Goal: Task Accomplishment & Management: Complete application form

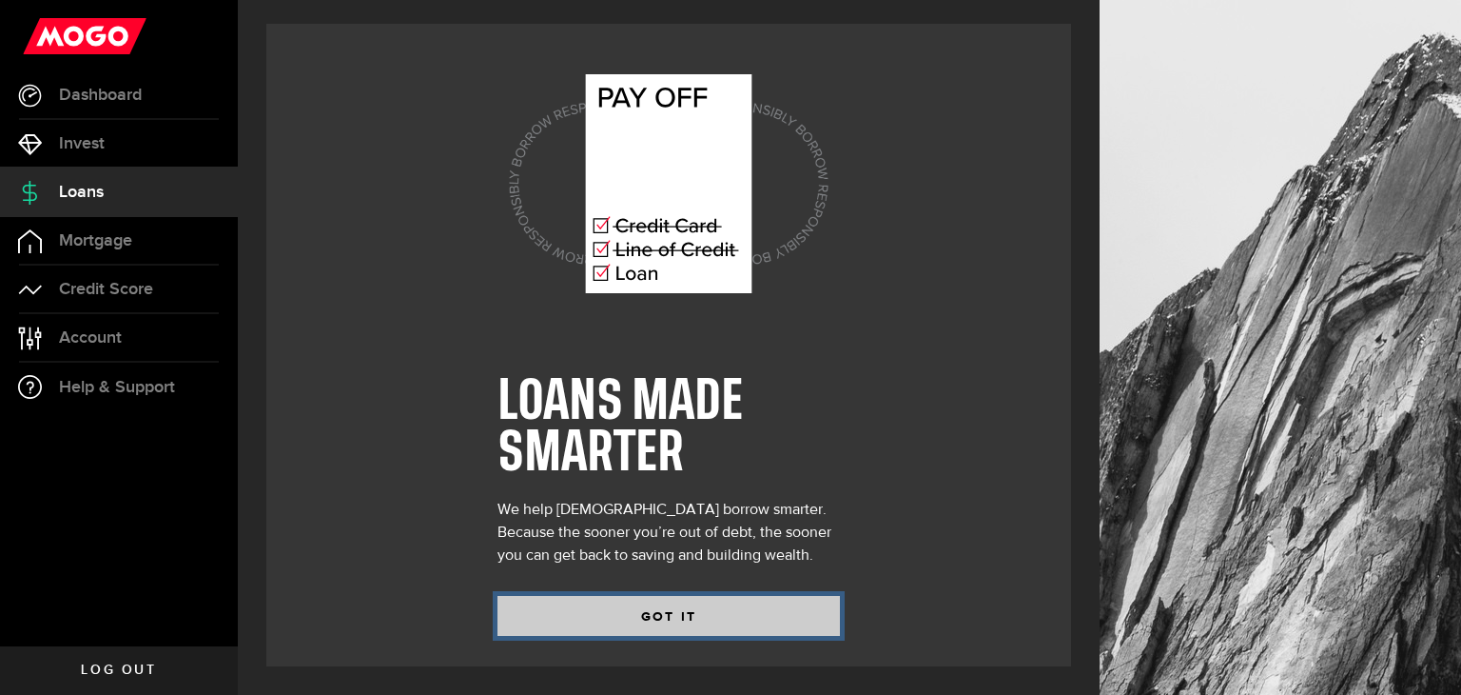
click at [616, 598] on button "GOT IT" at bounding box center [669, 616] width 343 height 40
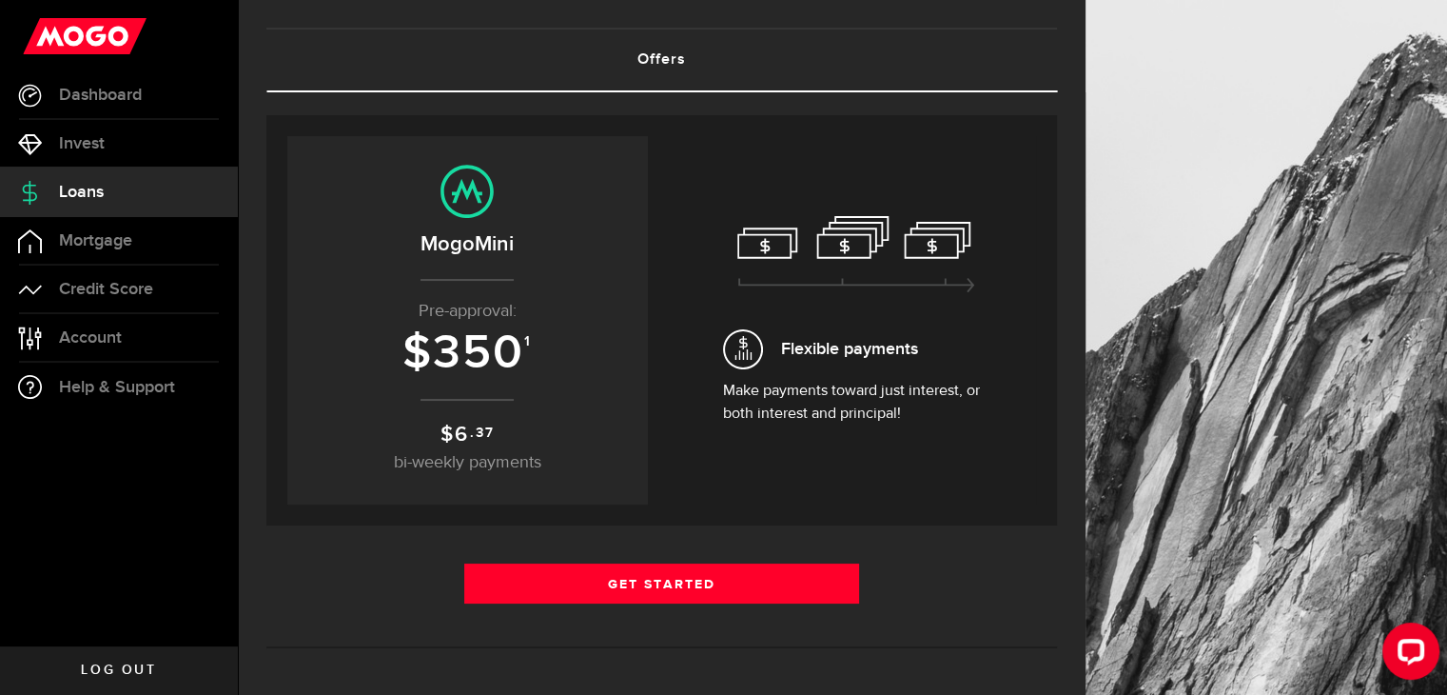
scroll to position [91, 0]
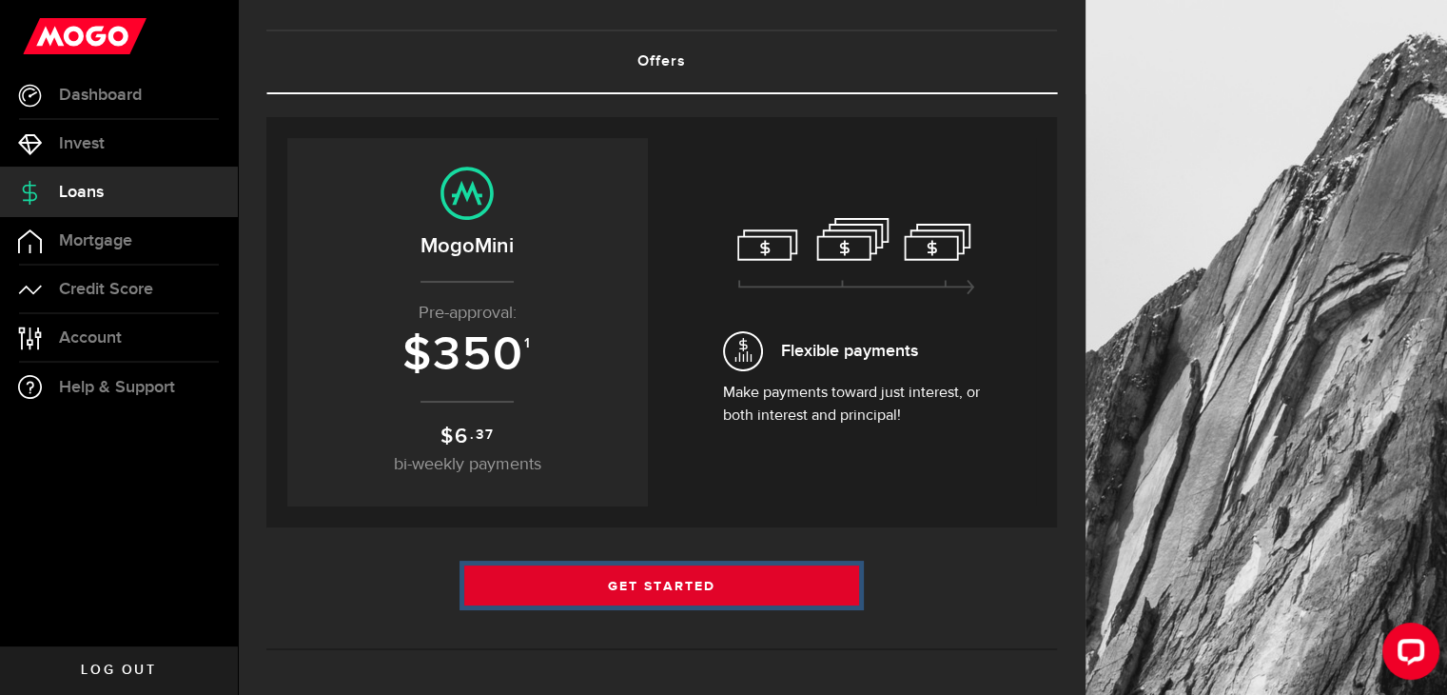
click at [620, 588] on link "Get Started" at bounding box center [662, 585] width 396 height 40
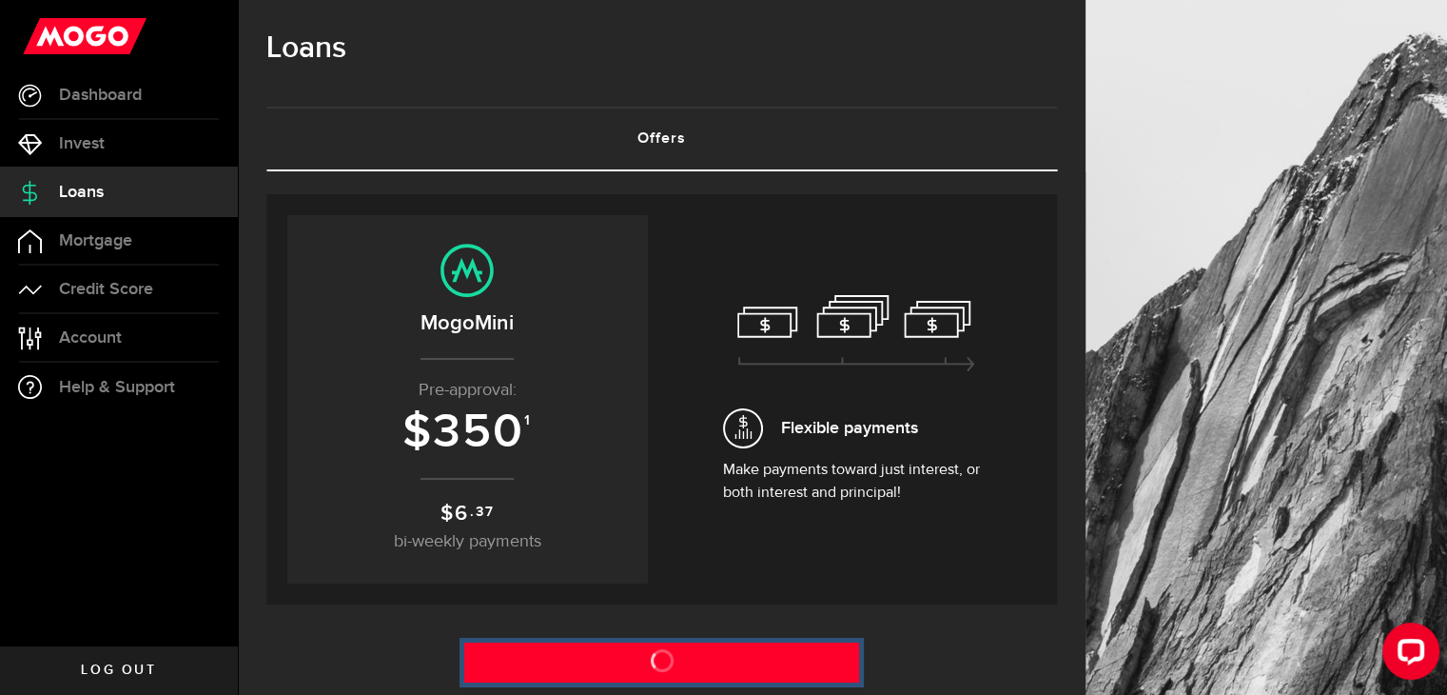
scroll to position [0, 0]
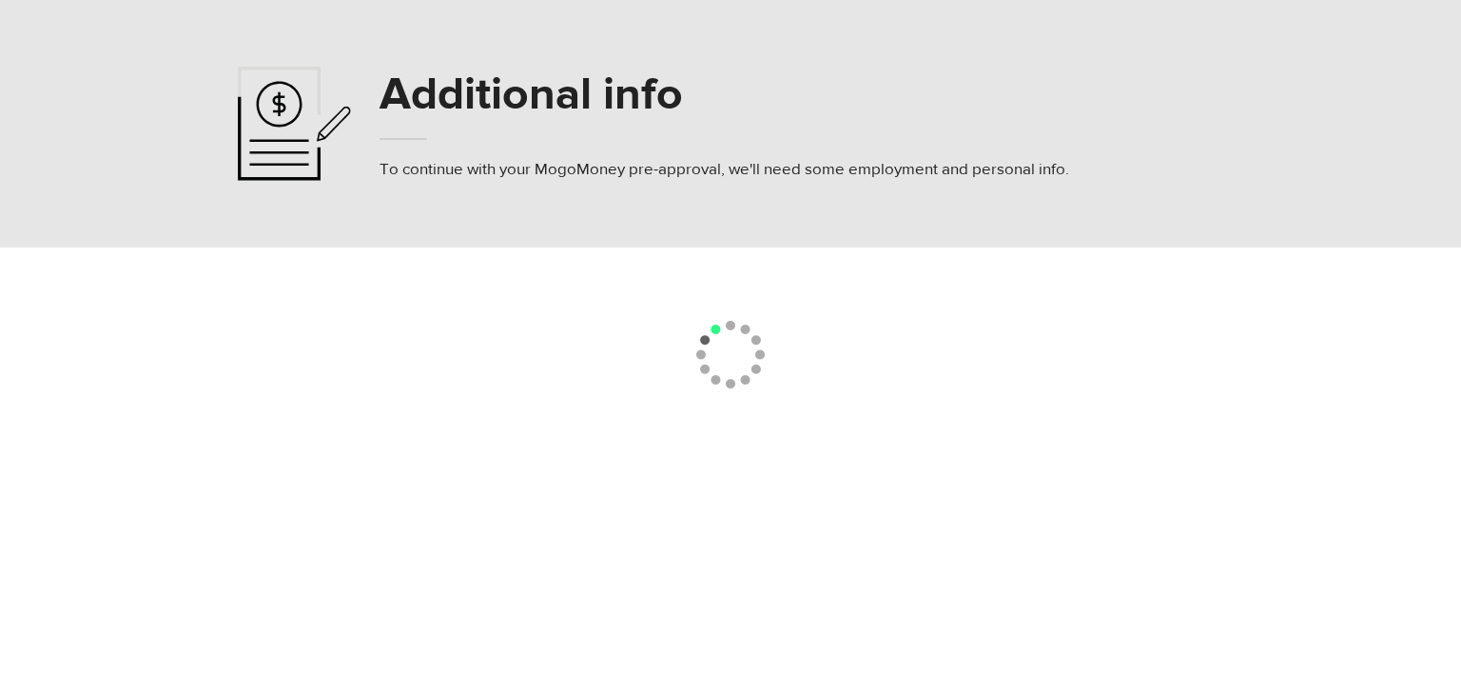
select select
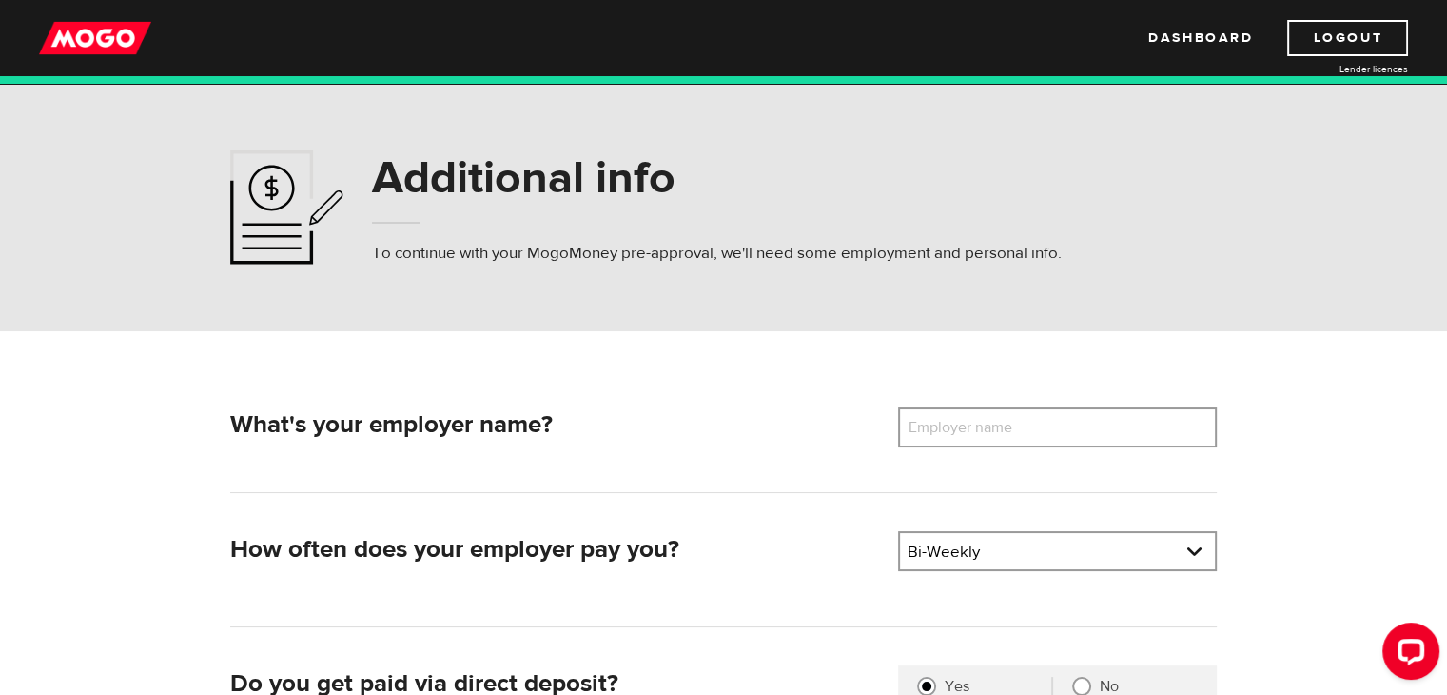
click at [1029, 436] on label "Employer name" at bounding box center [974, 427] width 153 height 40
click at [1029, 436] on input "Employer name" at bounding box center [1057, 427] width 319 height 40
click at [1029, 436] on label "Employer name" at bounding box center [974, 427] width 153 height 40
click at [1029, 436] on input "Employer name" at bounding box center [1057, 427] width 319 height 40
type input "Walmart Canada"
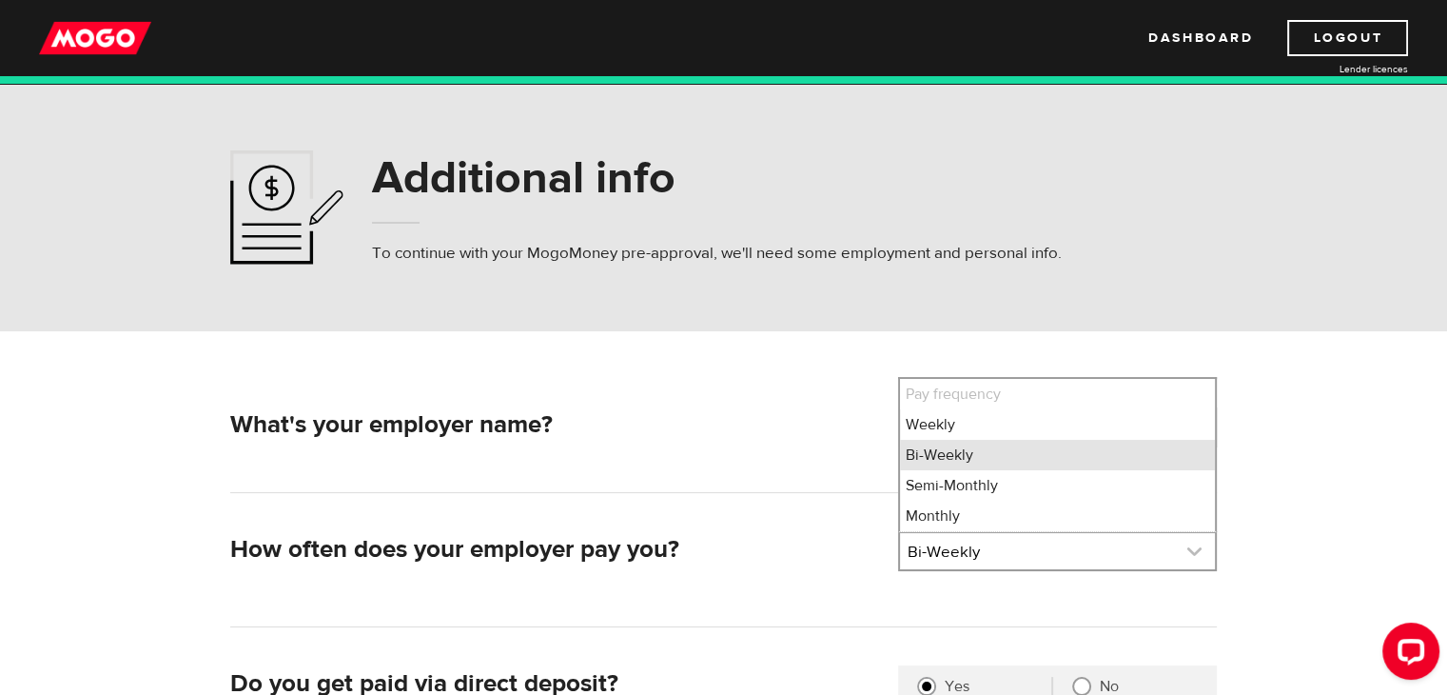
click at [948, 562] on link at bounding box center [1057, 551] width 315 height 36
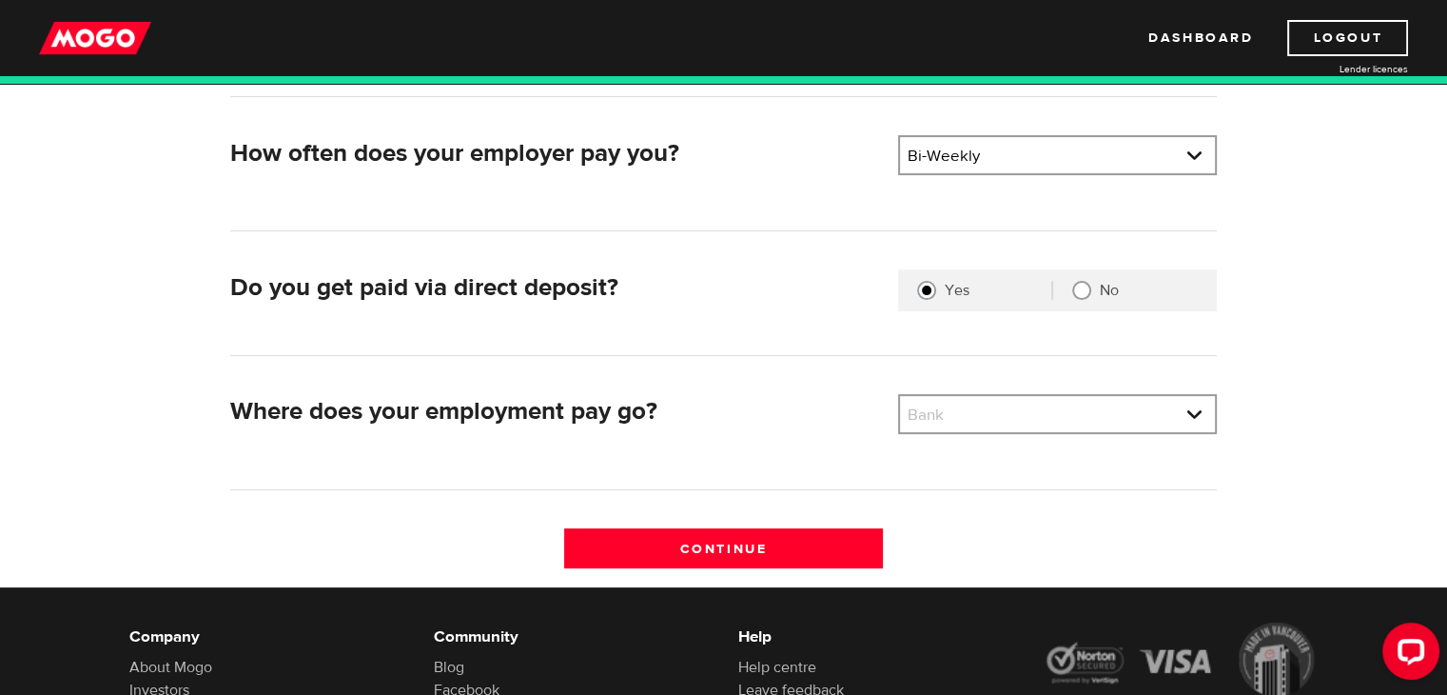
scroll to position [400, 0]
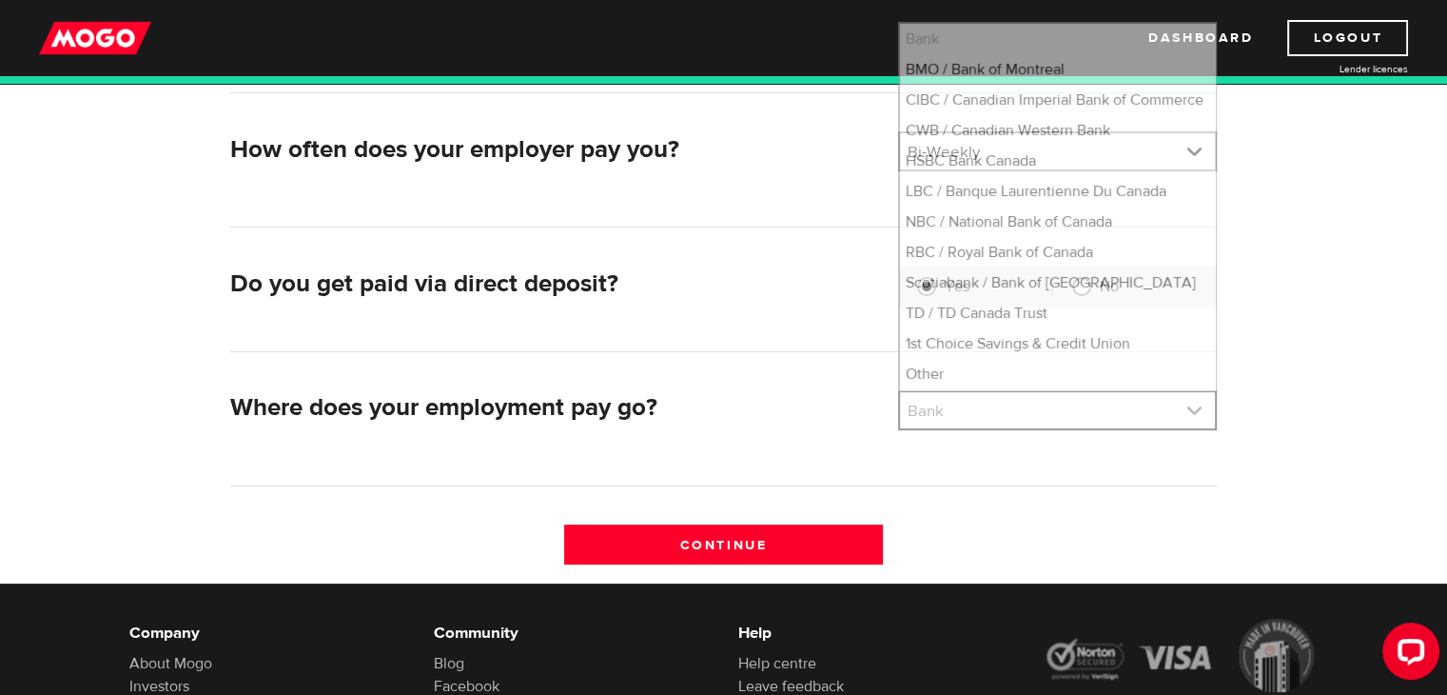
click at [954, 411] on link at bounding box center [1057, 410] width 315 height 36
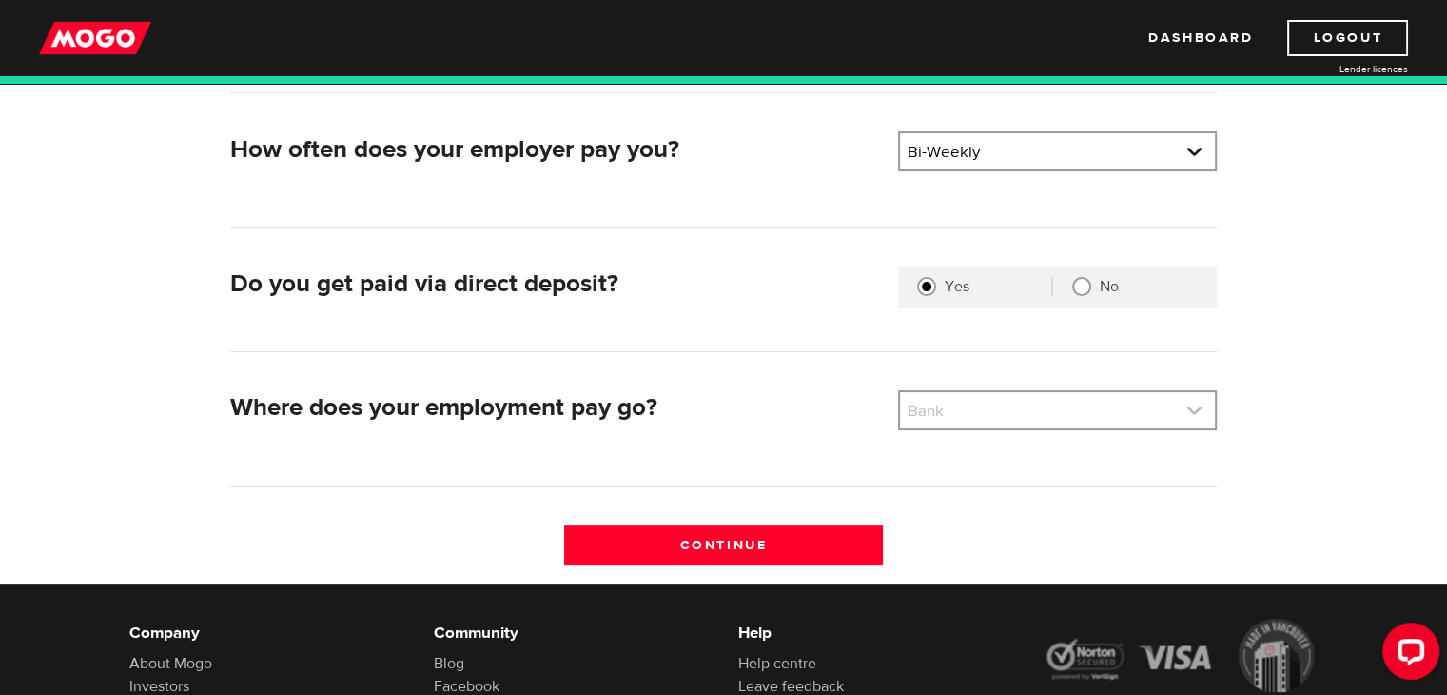
click at [954, 411] on link at bounding box center [1057, 410] width 315 height 36
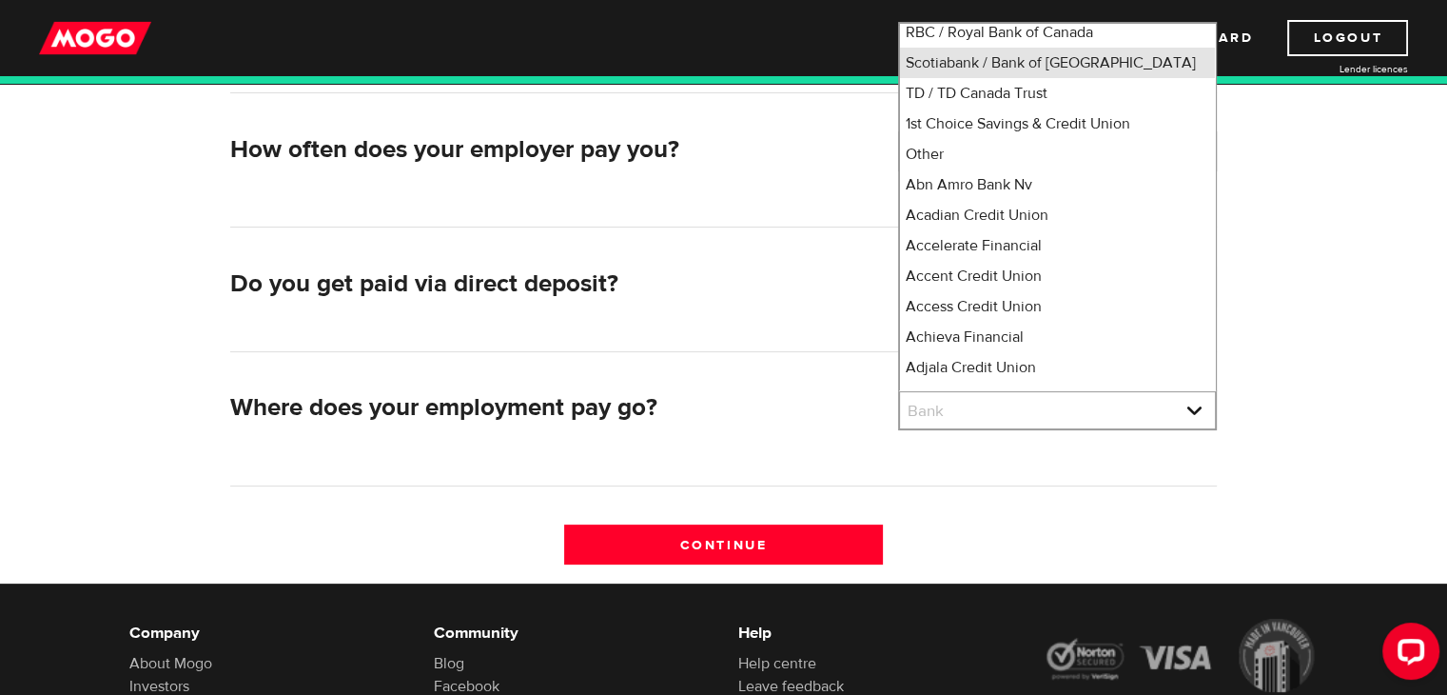
scroll to position [0, 0]
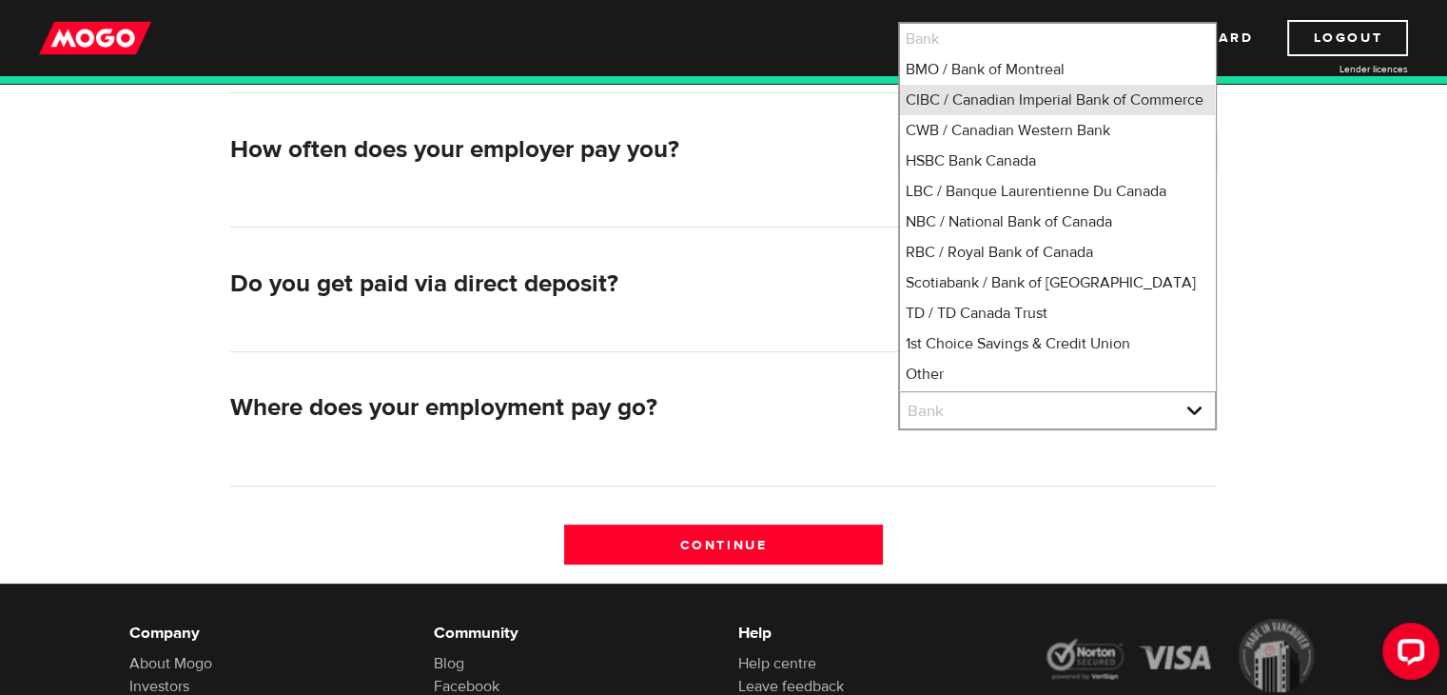
click at [1070, 115] on li "CIBC / Canadian Imperial Bank of Commerce" at bounding box center [1057, 100] width 315 height 30
select select "4"
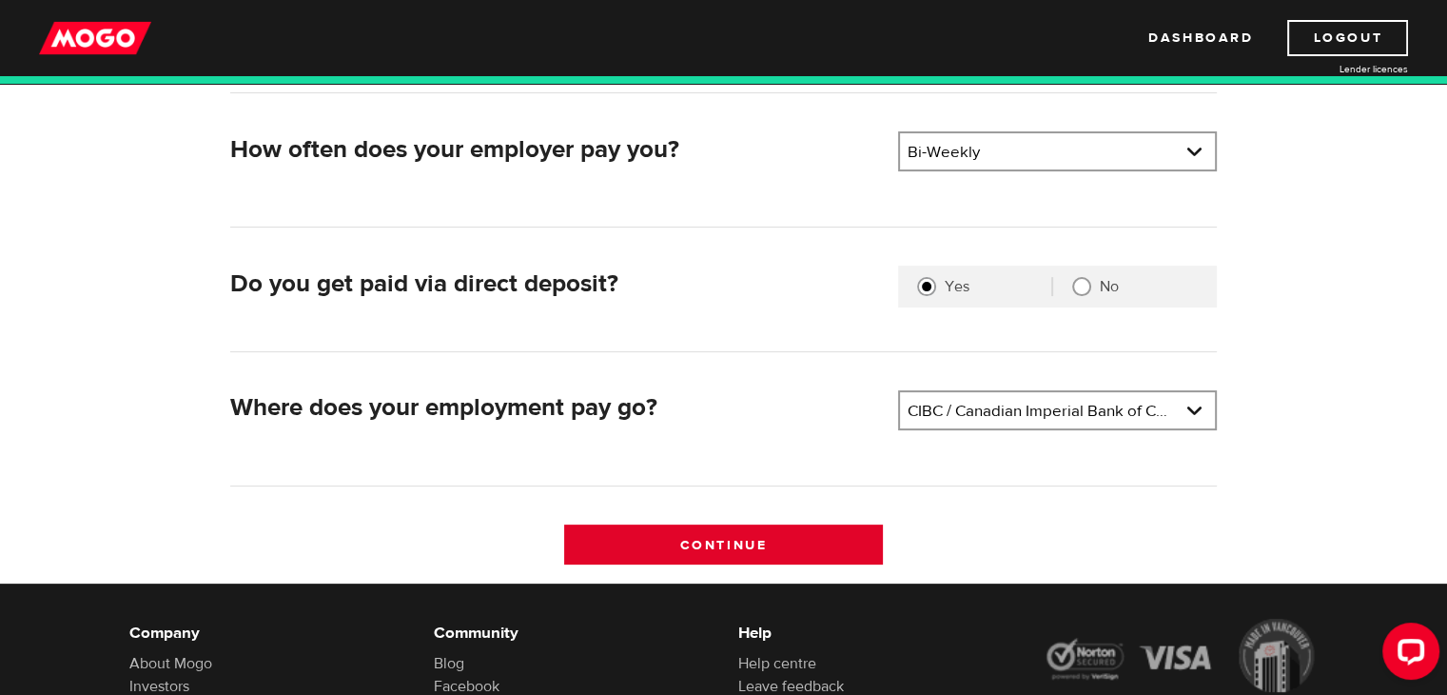
click at [789, 557] on input "Continue" at bounding box center [723, 544] width 319 height 40
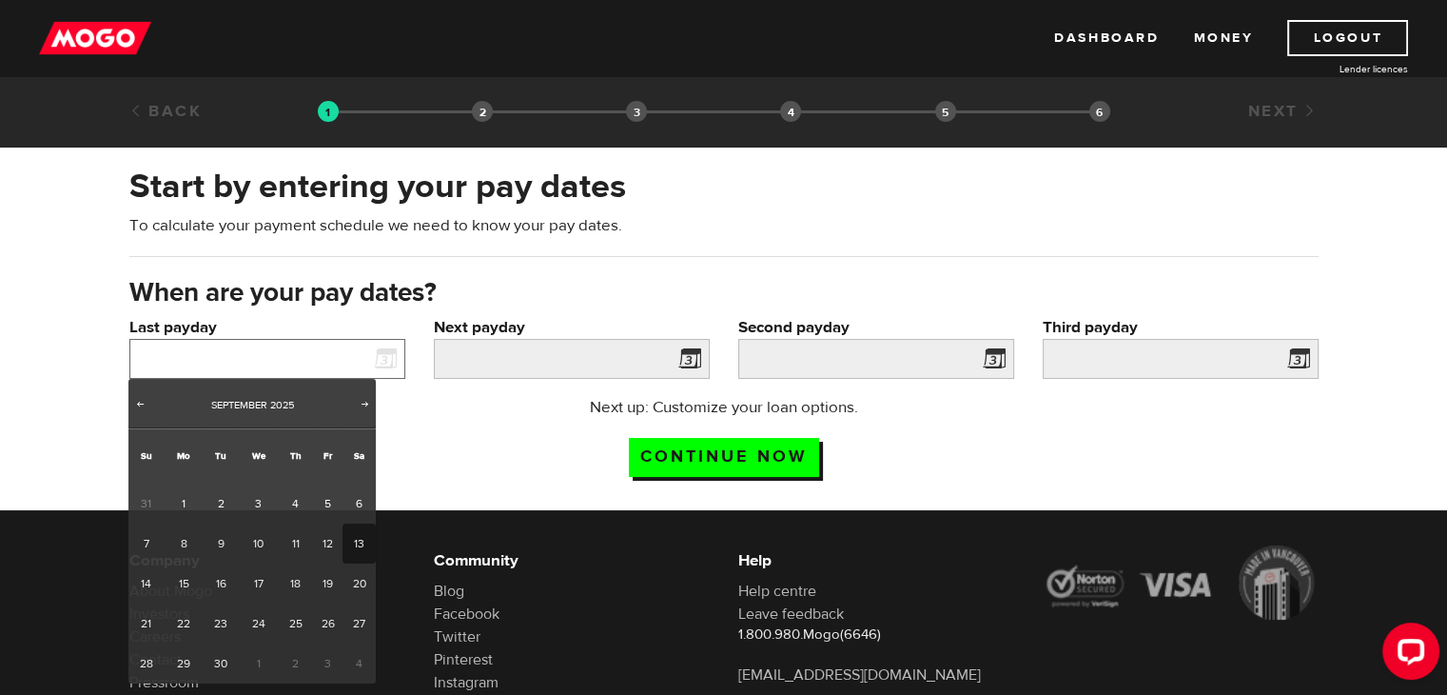
click at [345, 347] on input "Last payday" at bounding box center [267, 359] width 276 height 40
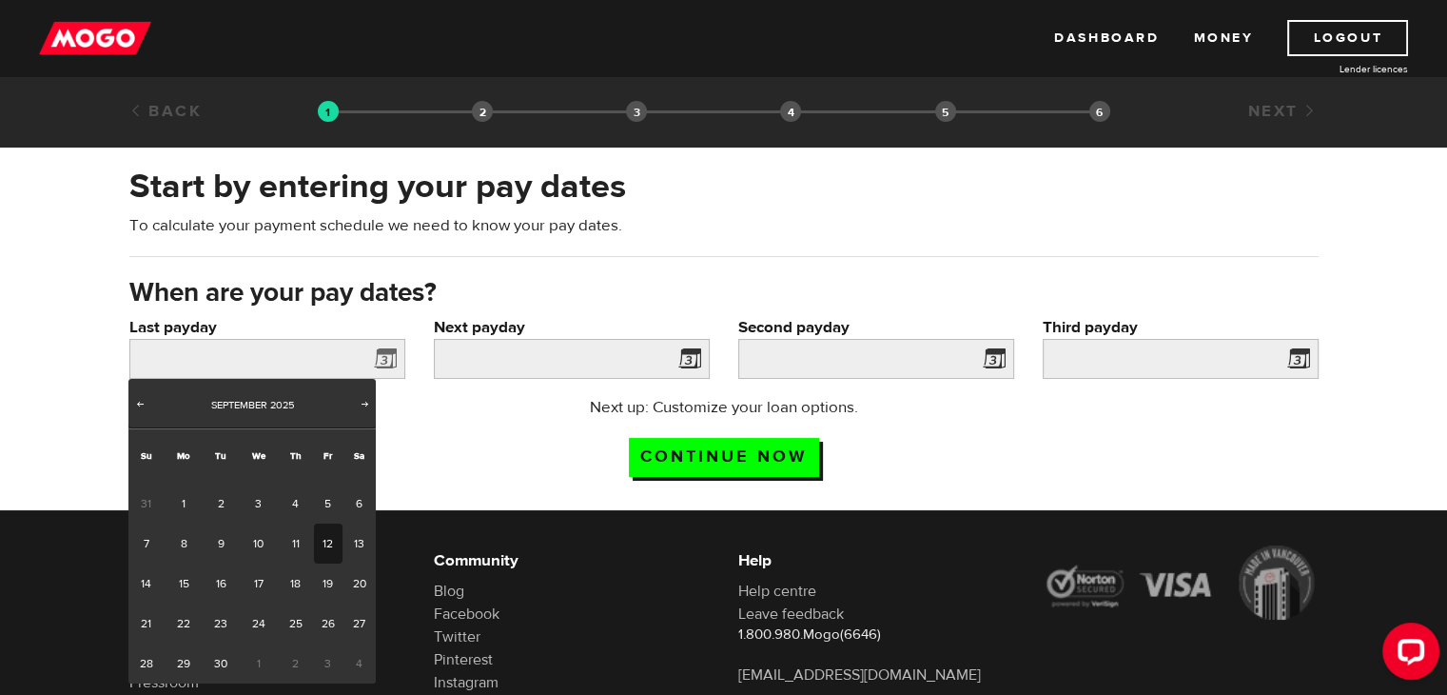
click at [323, 523] on link "12" at bounding box center [328, 543] width 29 height 40
type input "[DATE]"
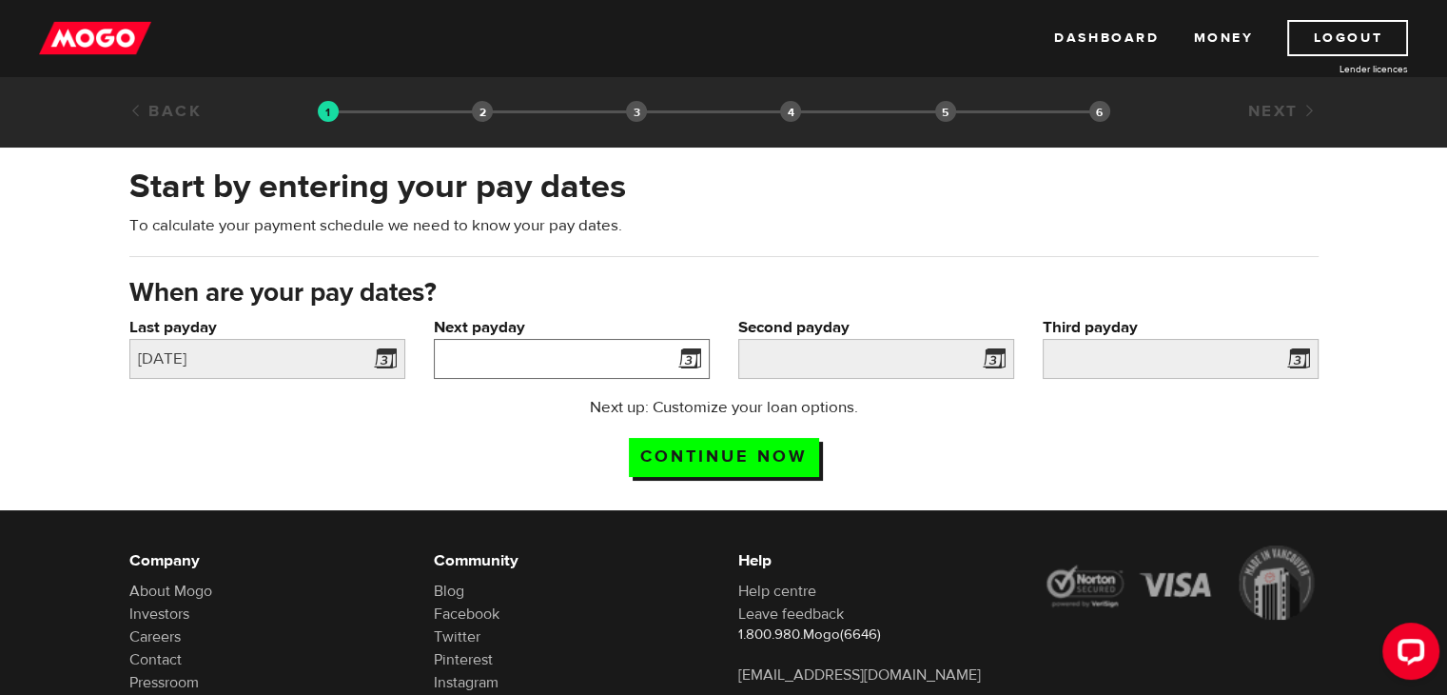
click at [589, 344] on input "Next payday" at bounding box center [572, 359] width 276 height 40
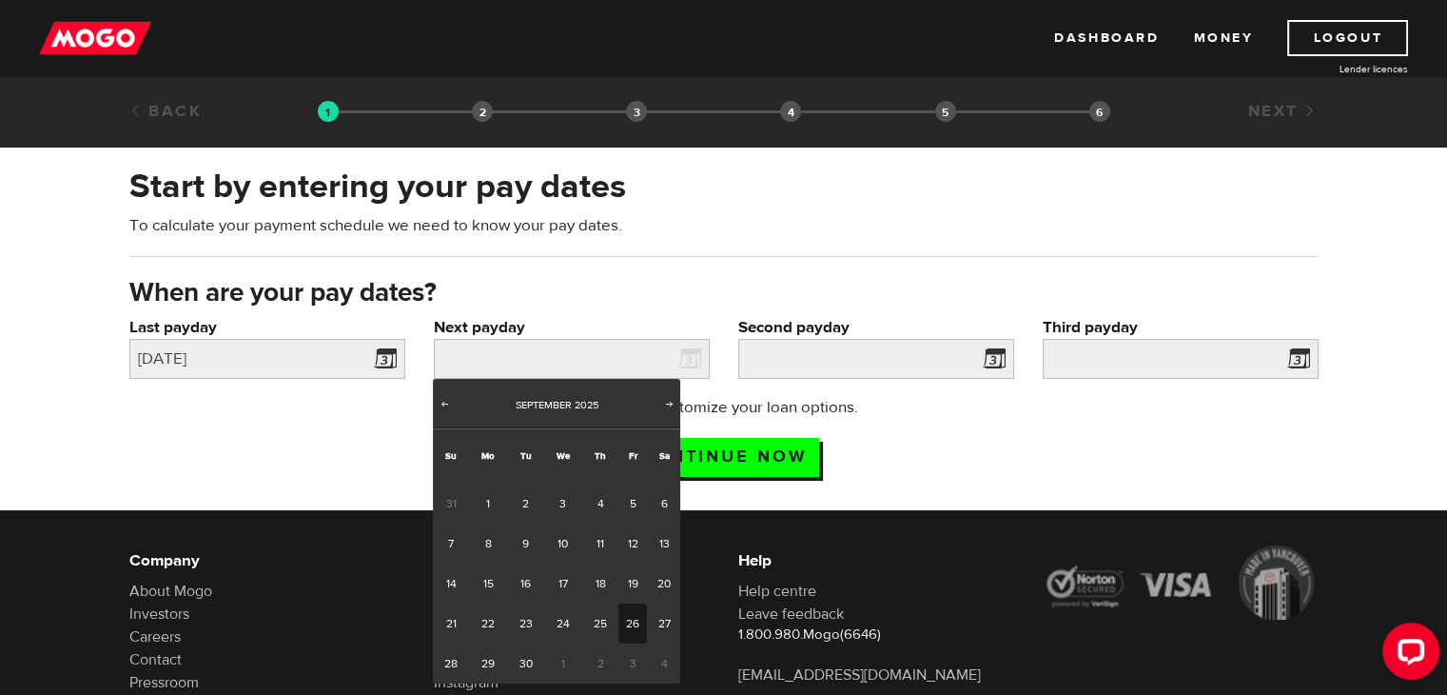
click at [633, 617] on link "26" at bounding box center [632, 623] width 29 height 40
type input "2025/09/26"
type input "2025/10/10"
type input "2025/10/24"
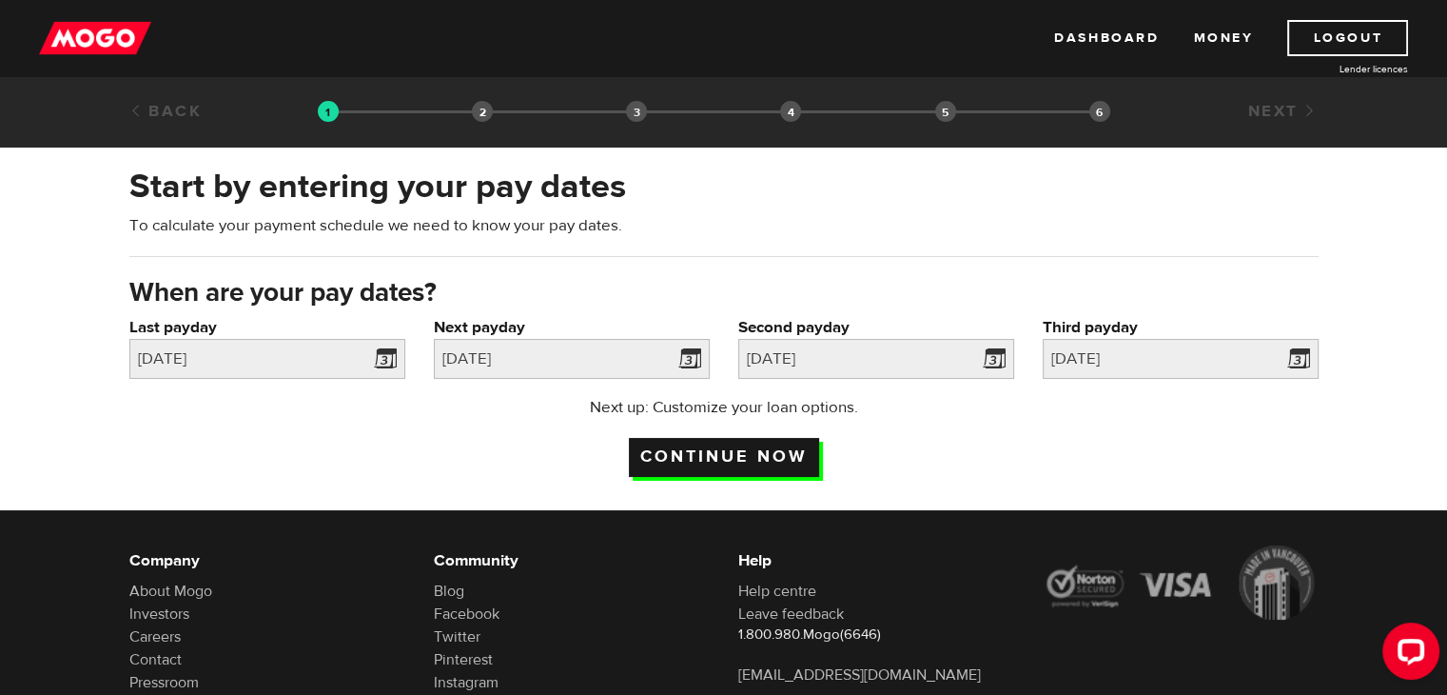
click at [795, 442] on input "Continue now" at bounding box center [724, 457] width 190 height 39
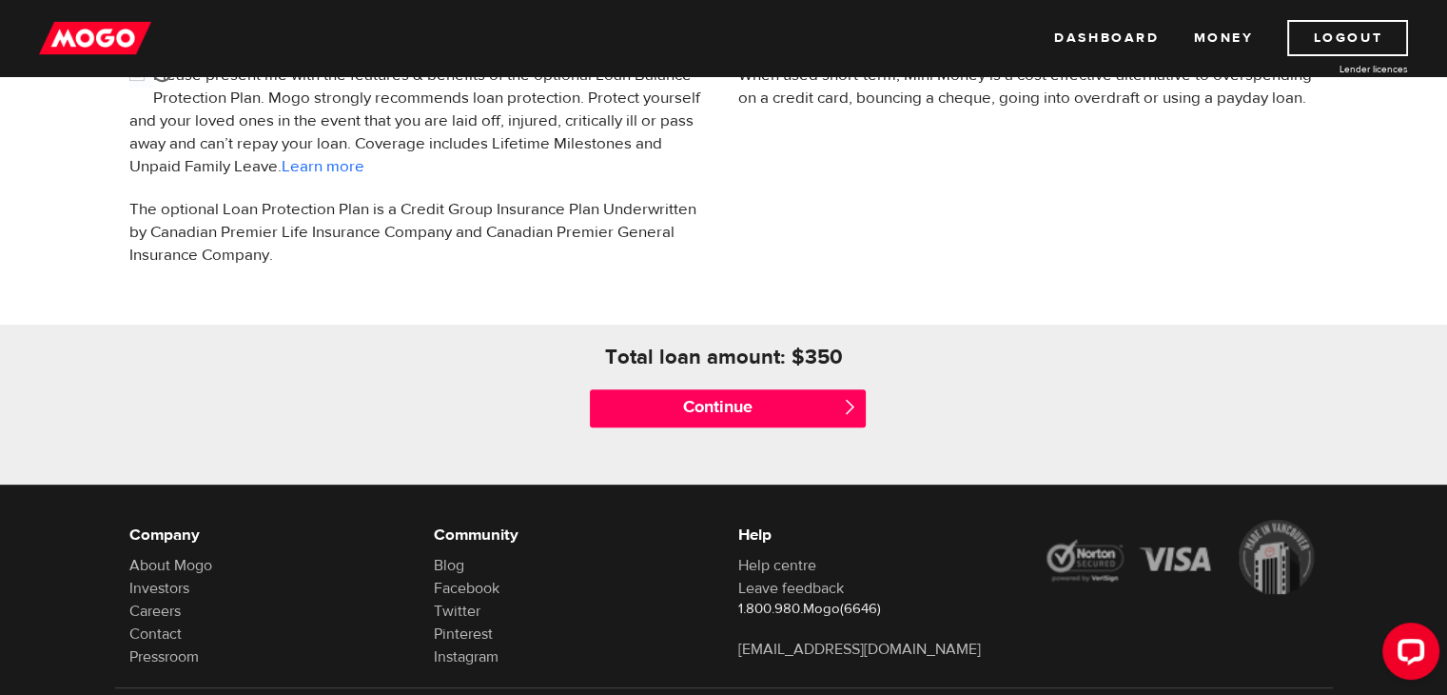
scroll to position [703, 0]
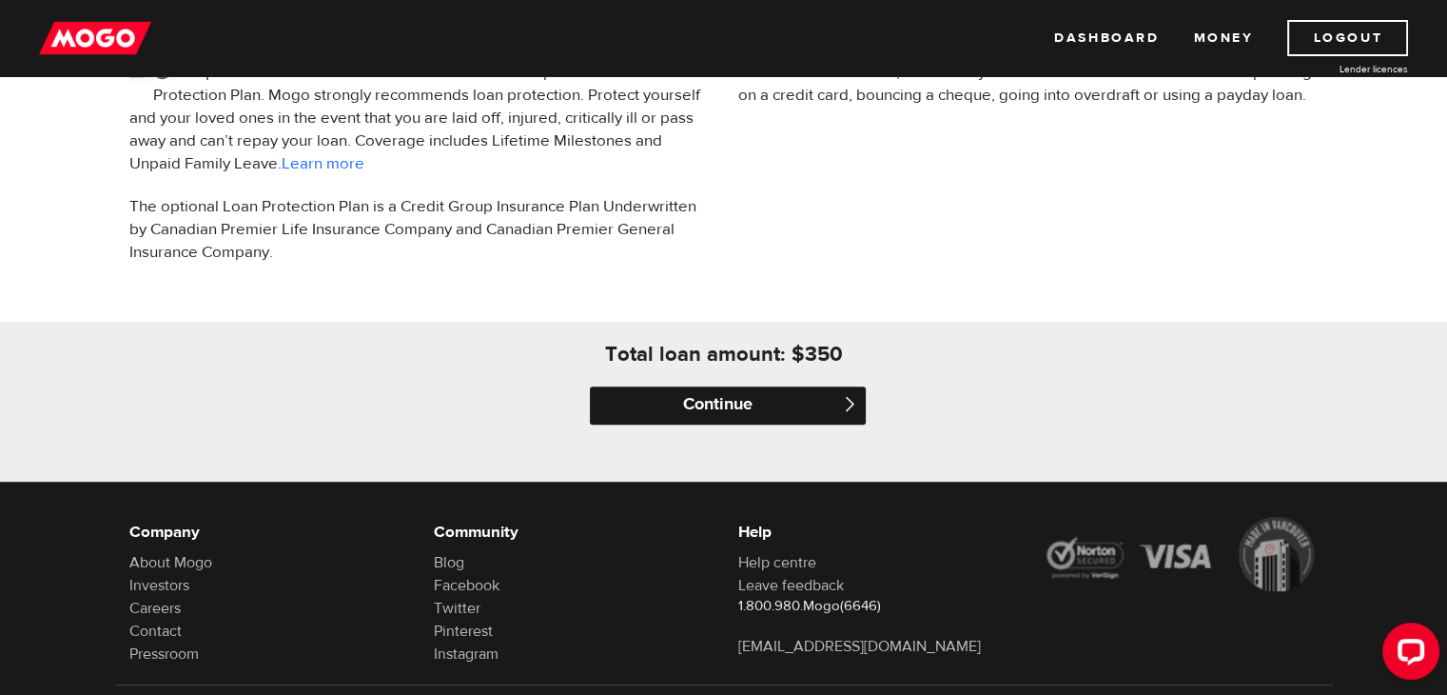
click at [719, 401] on input "Continue" at bounding box center [728, 405] width 276 height 38
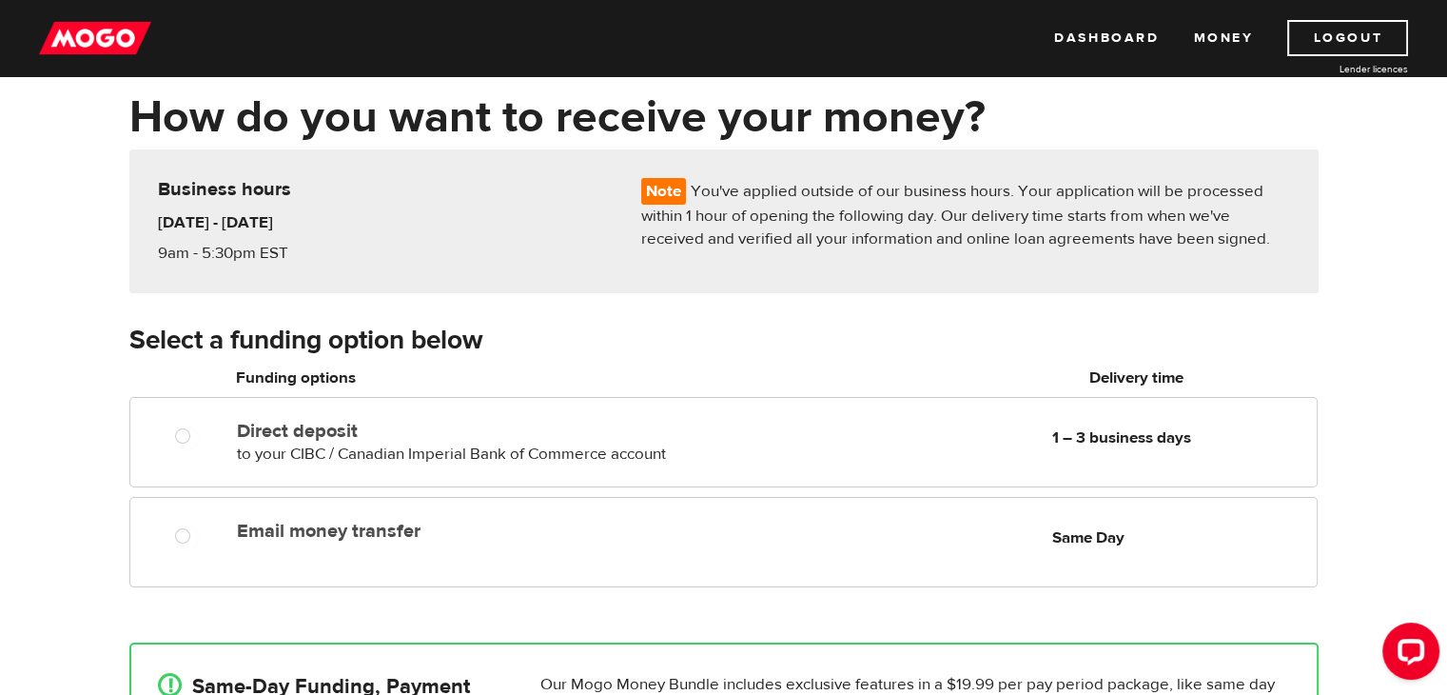
scroll to position [88, 0]
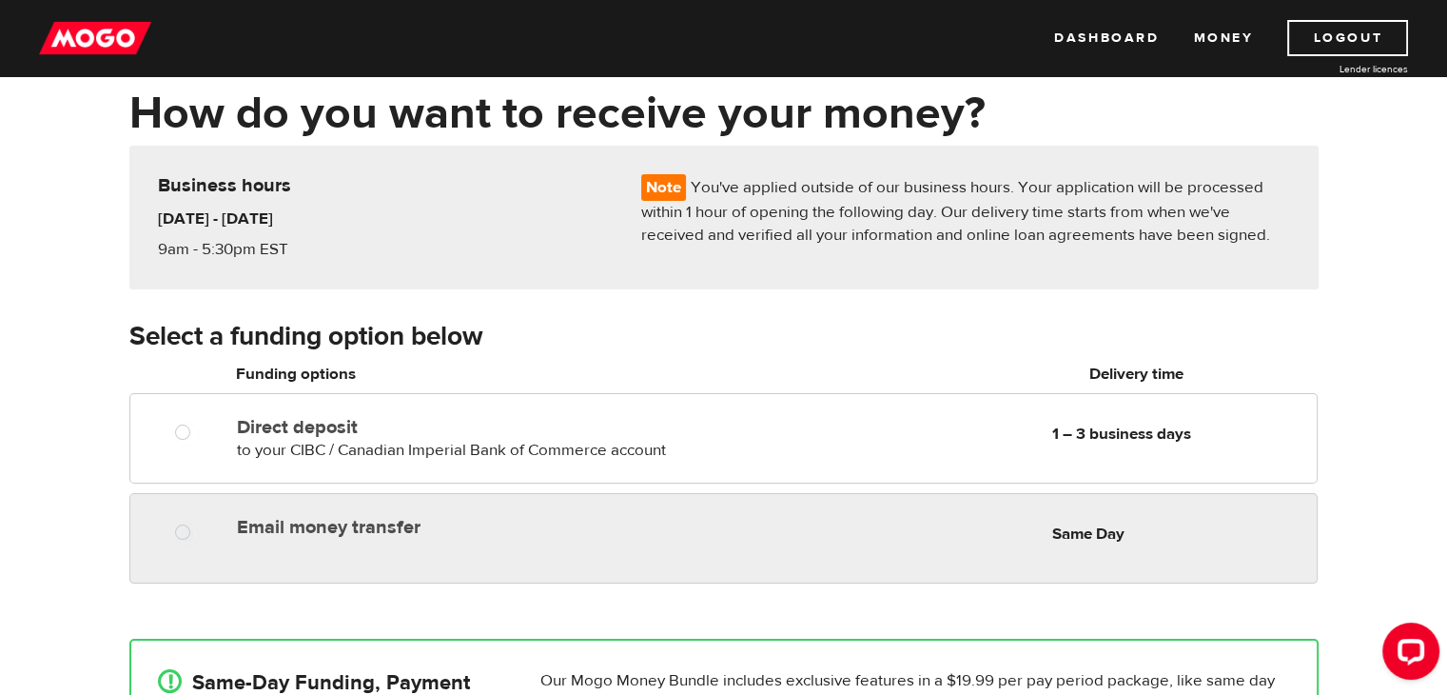
radio input "true"
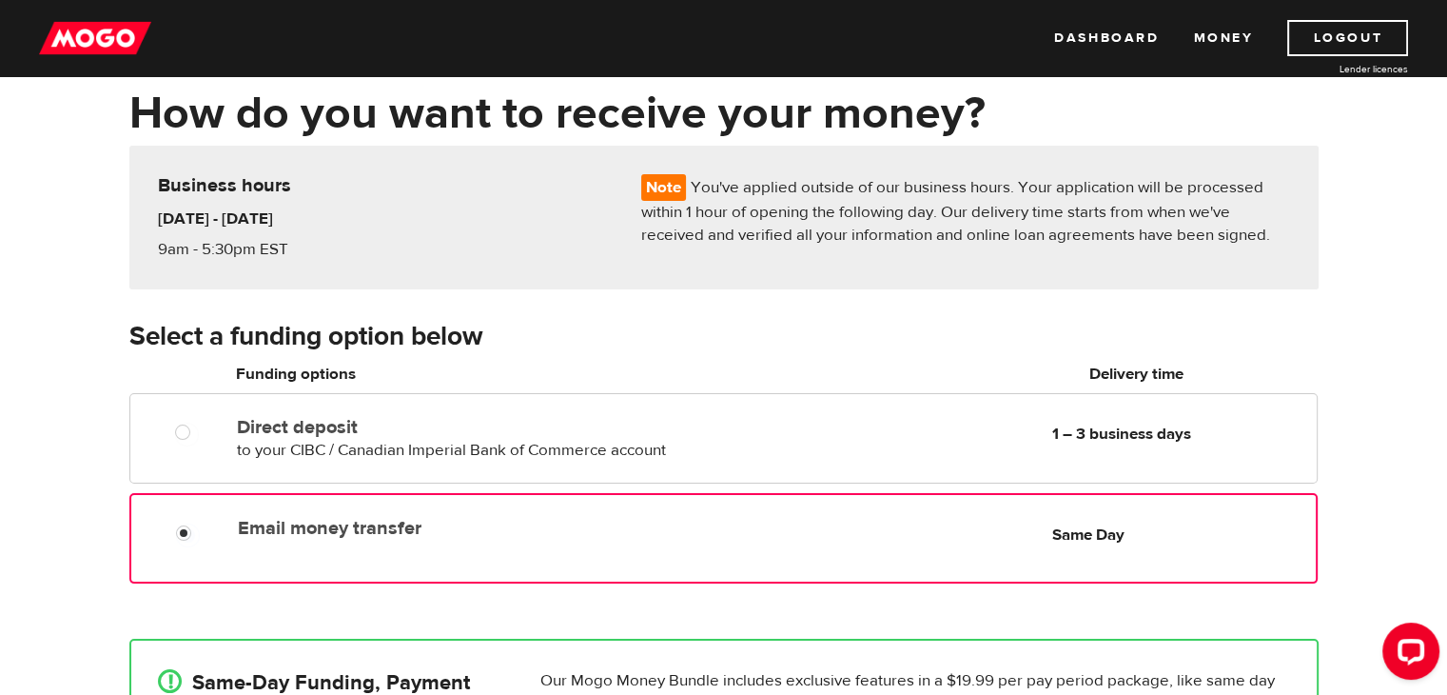
click at [403, 531] on label "Email money transfer" at bounding box center [456, 528] width 437 height 23
click at [200, 531] on input "Email money transfer" at bounding box center [188, 535] width 24 height 24
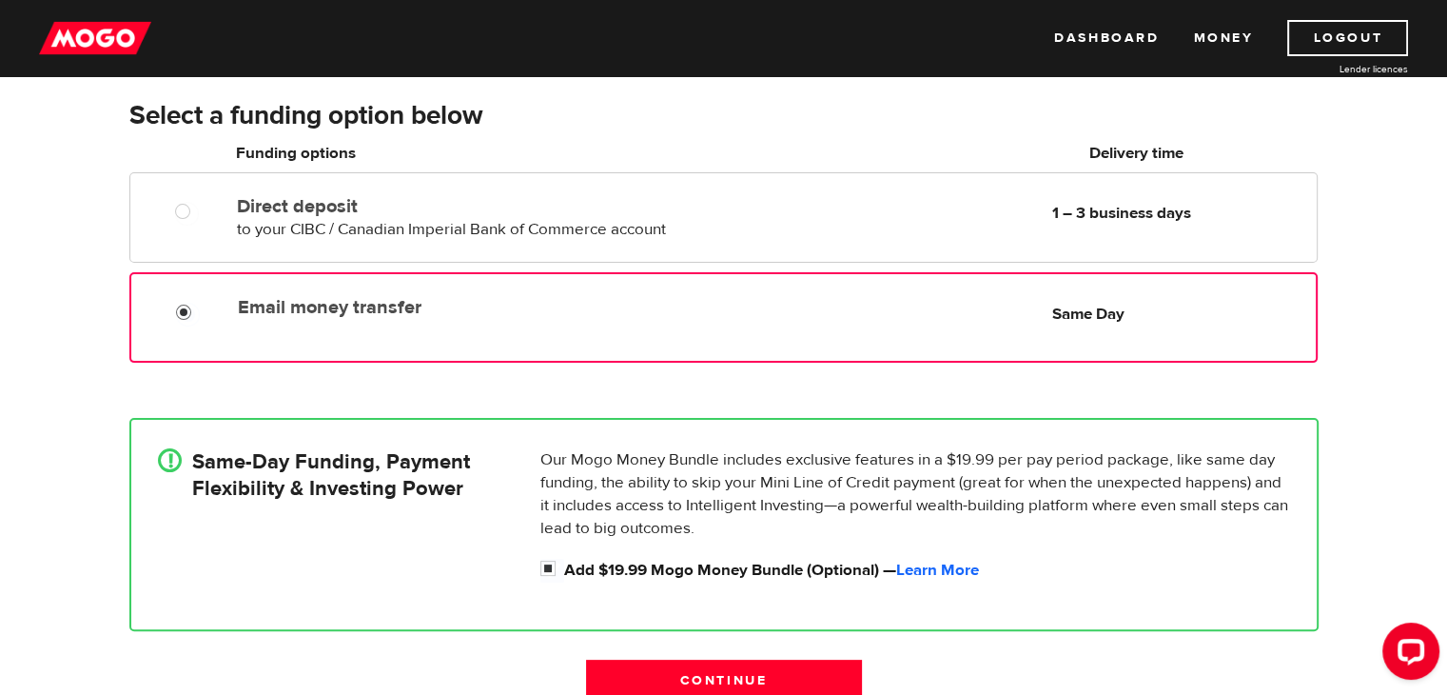
scroll to position [578, 0]
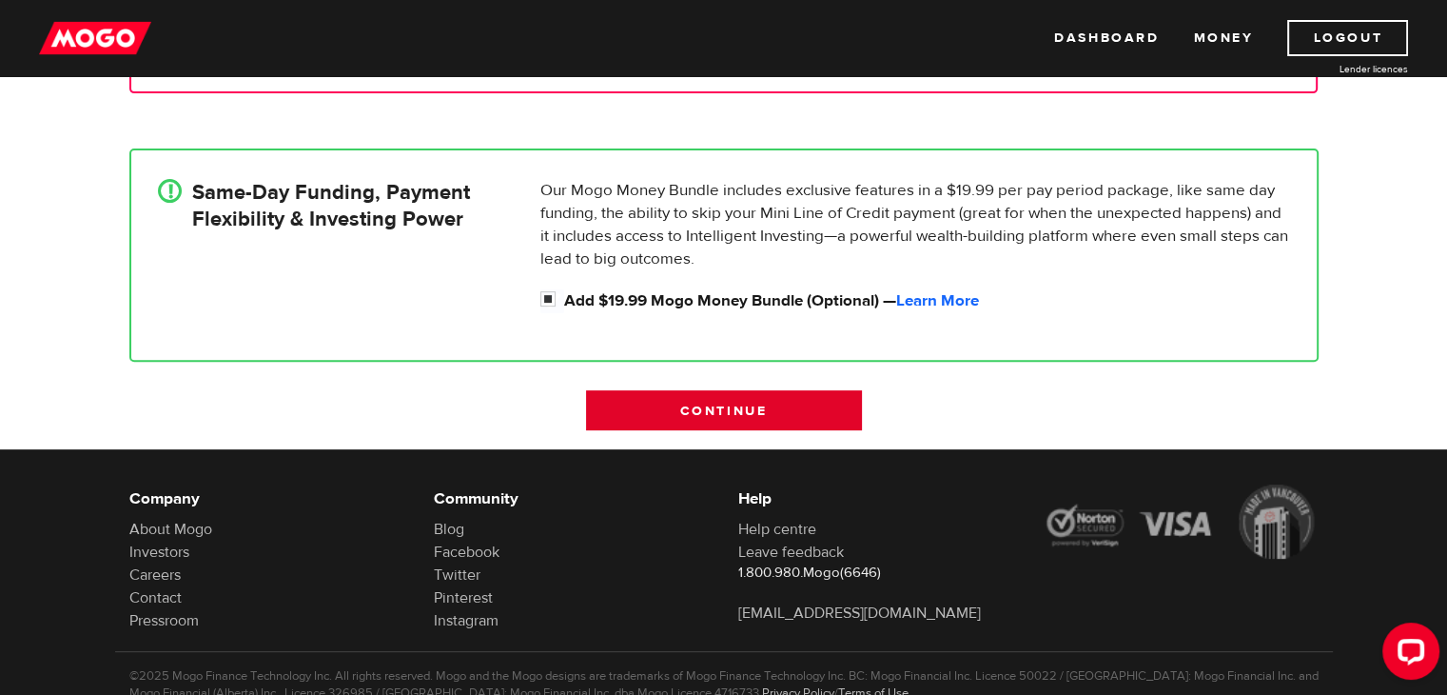
click at [700, 412] on input "Continue" at bounding box center [724, 410] width 276 height 40
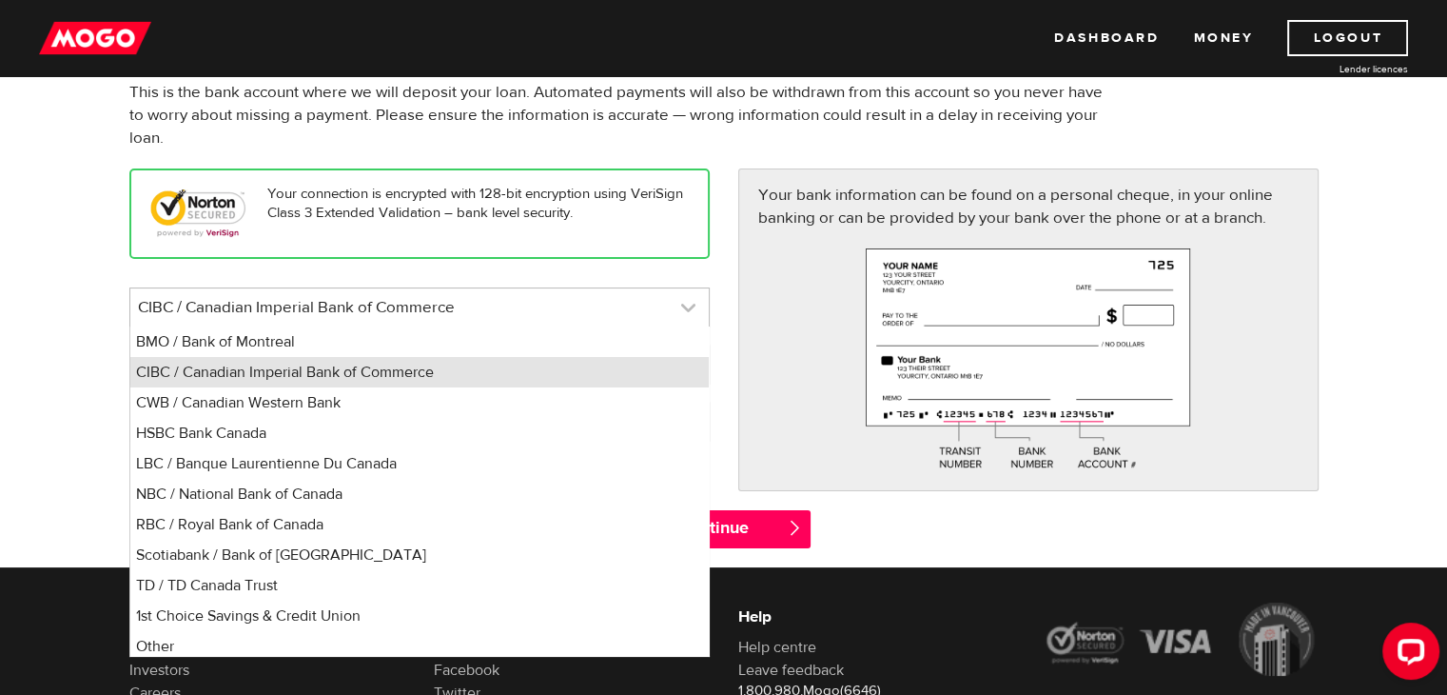
click at [556, 313] on link at bounding box center [419, 307] width 578 height 38
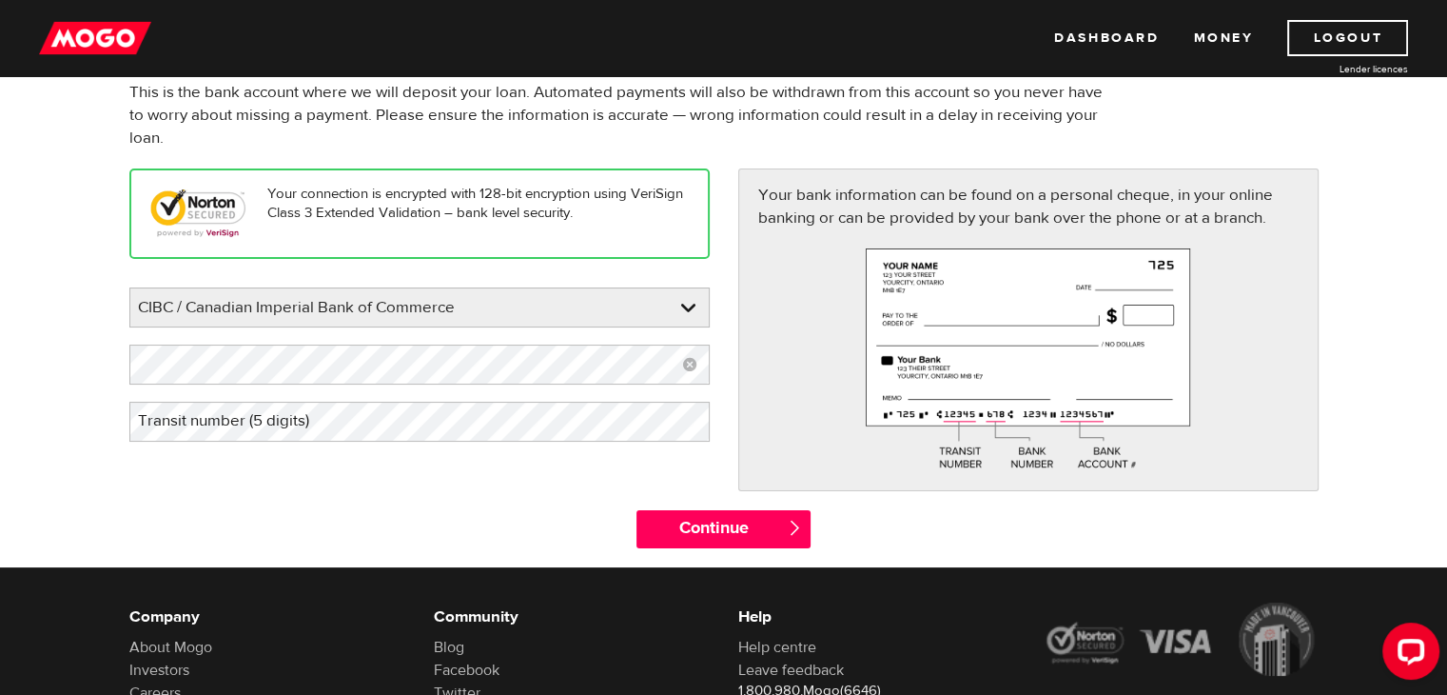
click at [309, 418] on label "Transit number (5 digits)" at bounding box center [238, 421] width 219 height 39
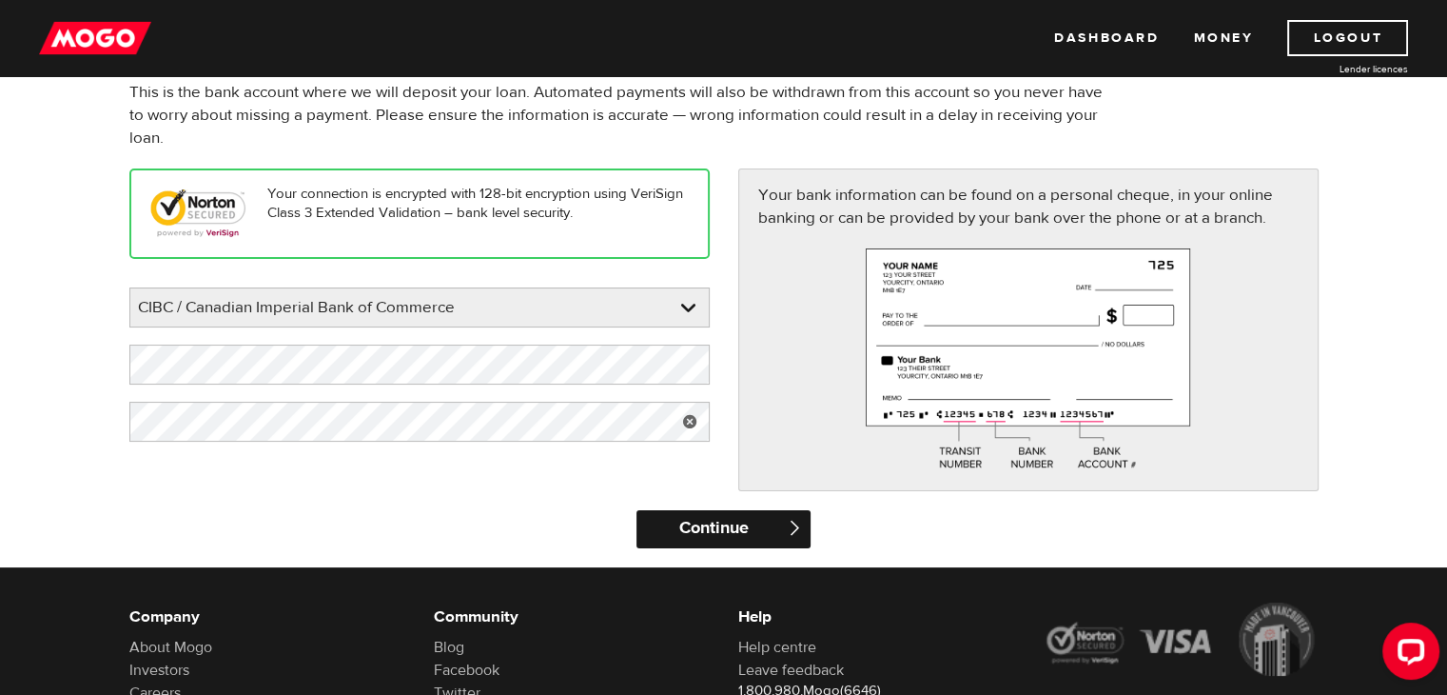
click at [649, 526] on input "Continue" at bounding box center [724, 529] width 174 height 38
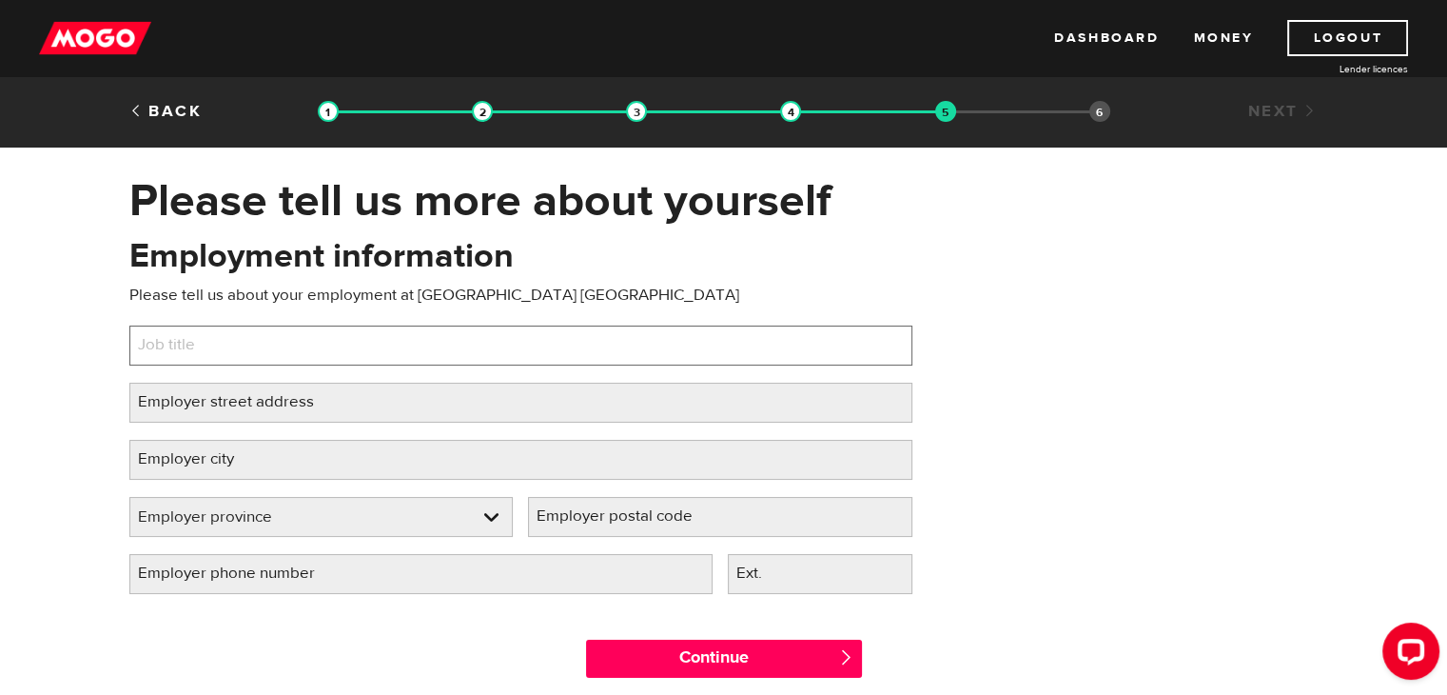
click at [501, 347] on input "Job title" at bounding box center [520, 345] width 783 height 40
type input "A"
type input "Customer Fulfillment Associate"
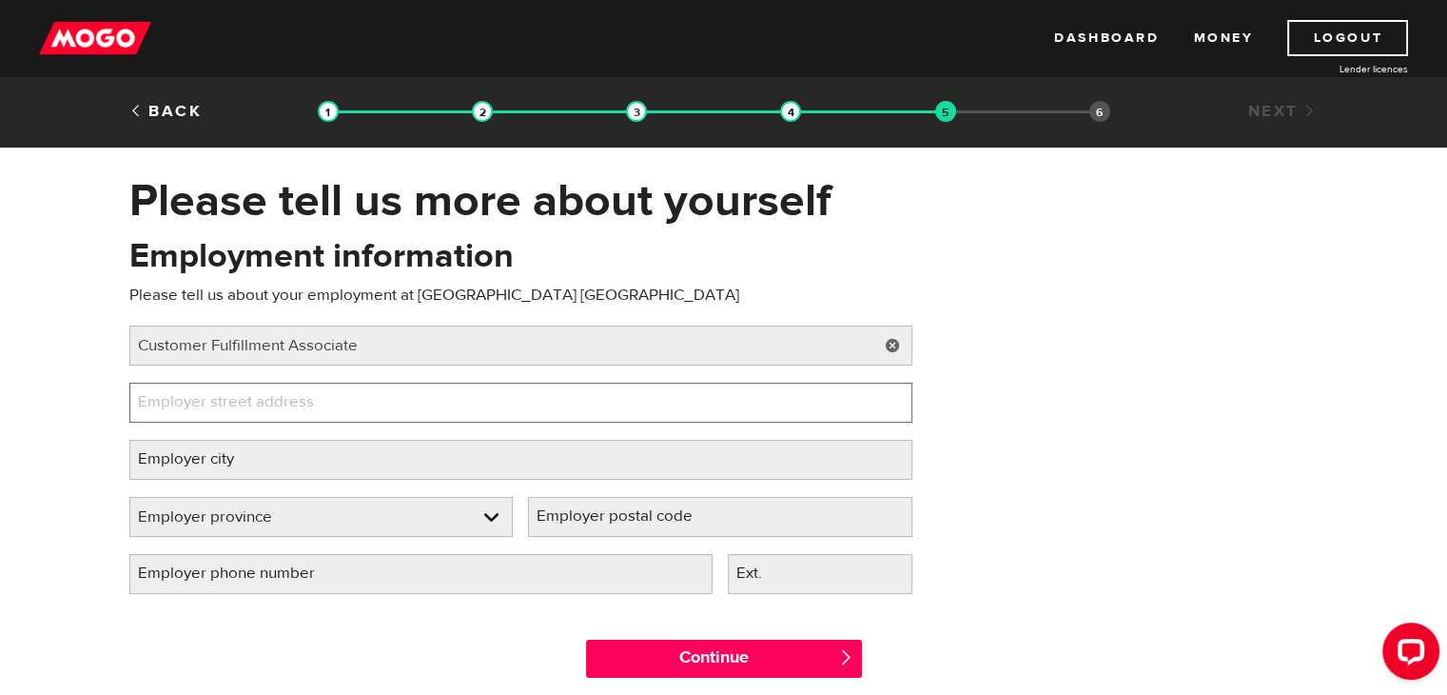
click at [420, 396] on input "Employer street address" at bounding box center [520, 402] width 783 height 40
type input "$"
type input "450 bayfield street"
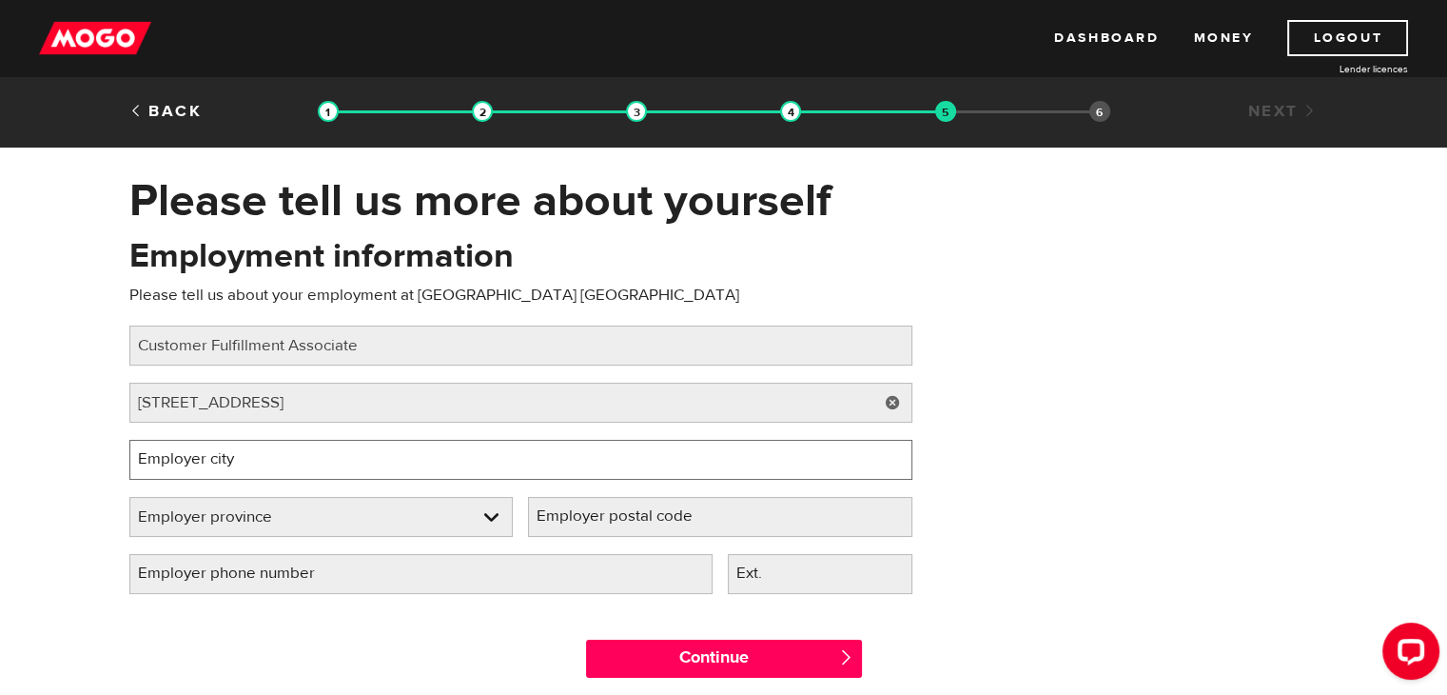
click at [337, 465] on input "Employer city" at bounding box center [520, 460] width 783 height 40
type input "barrie"
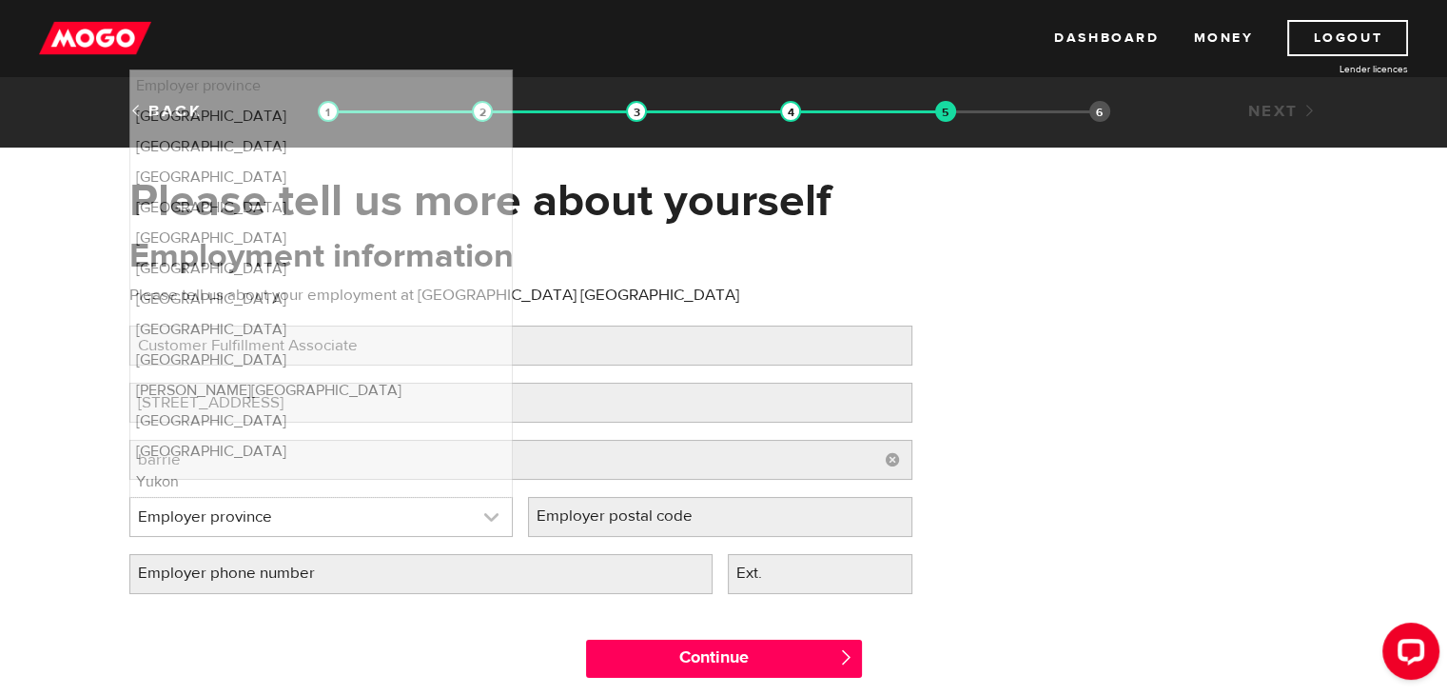
click at [296, 511] on link at bounding box center [321, 517] width 382 height 38
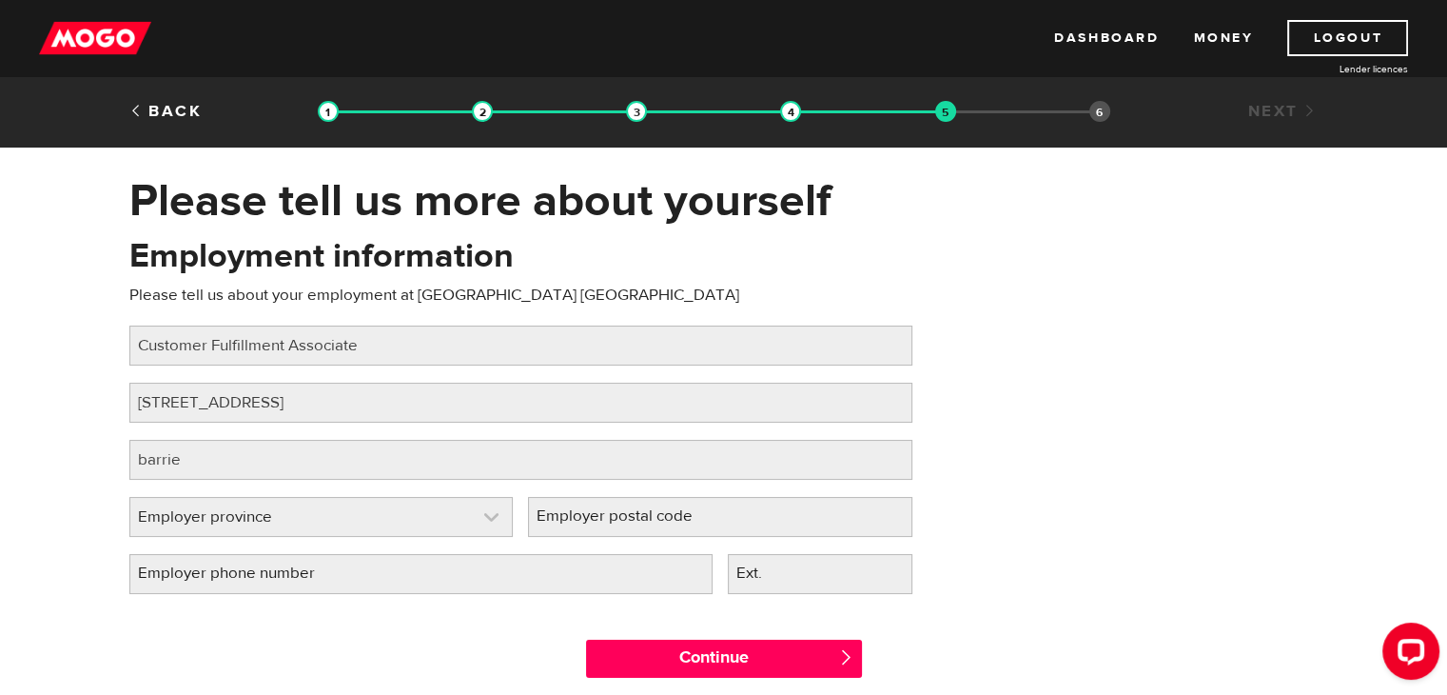
click at [289, 520] on link at bounding box center [321, 517] width 382 height 38
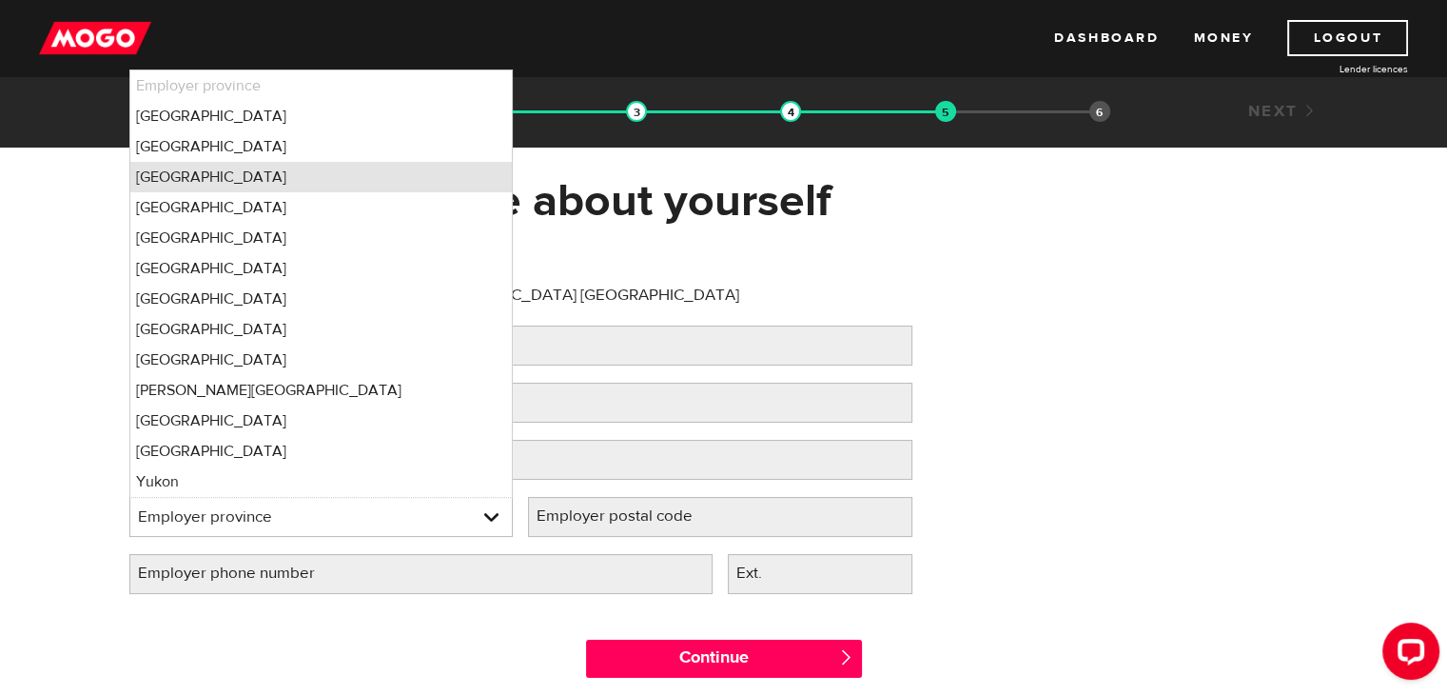
click at [323, 180] on li "Ontario" at bounding box center [321, 177] width 382 height 30
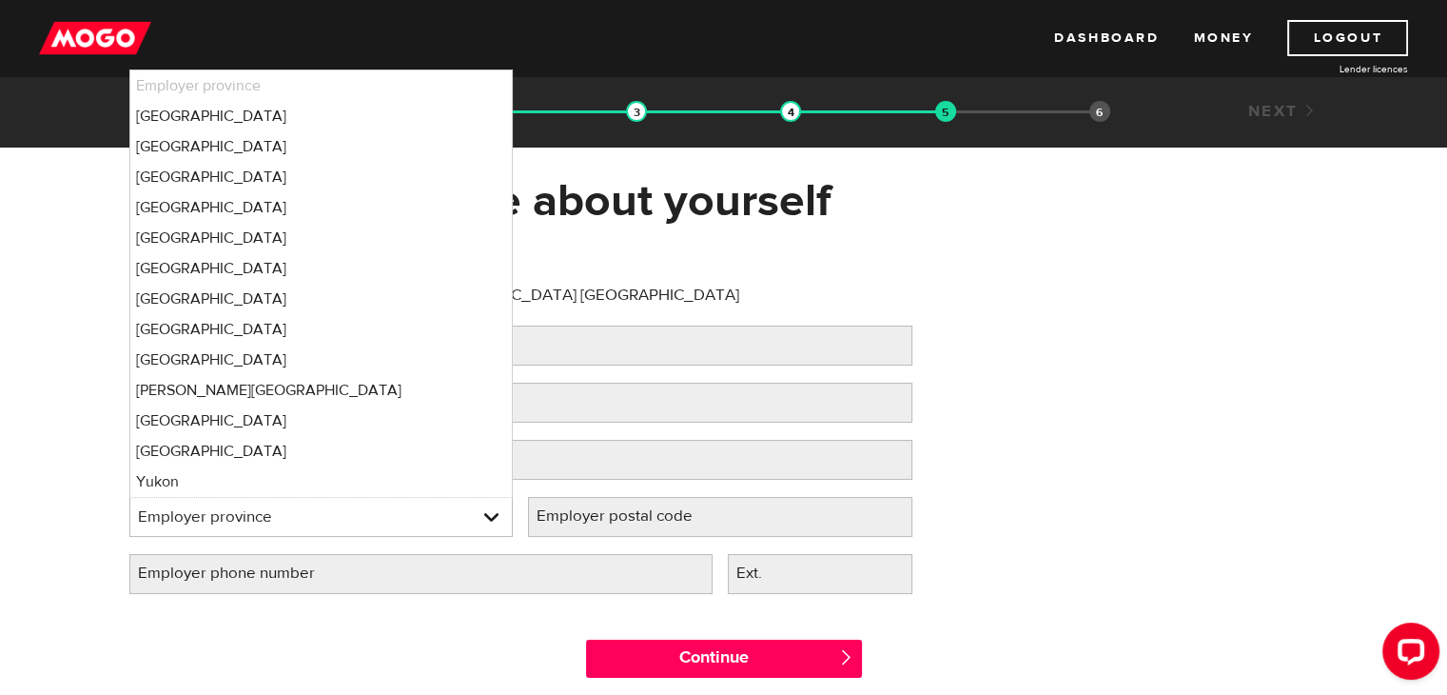
select select "ON"
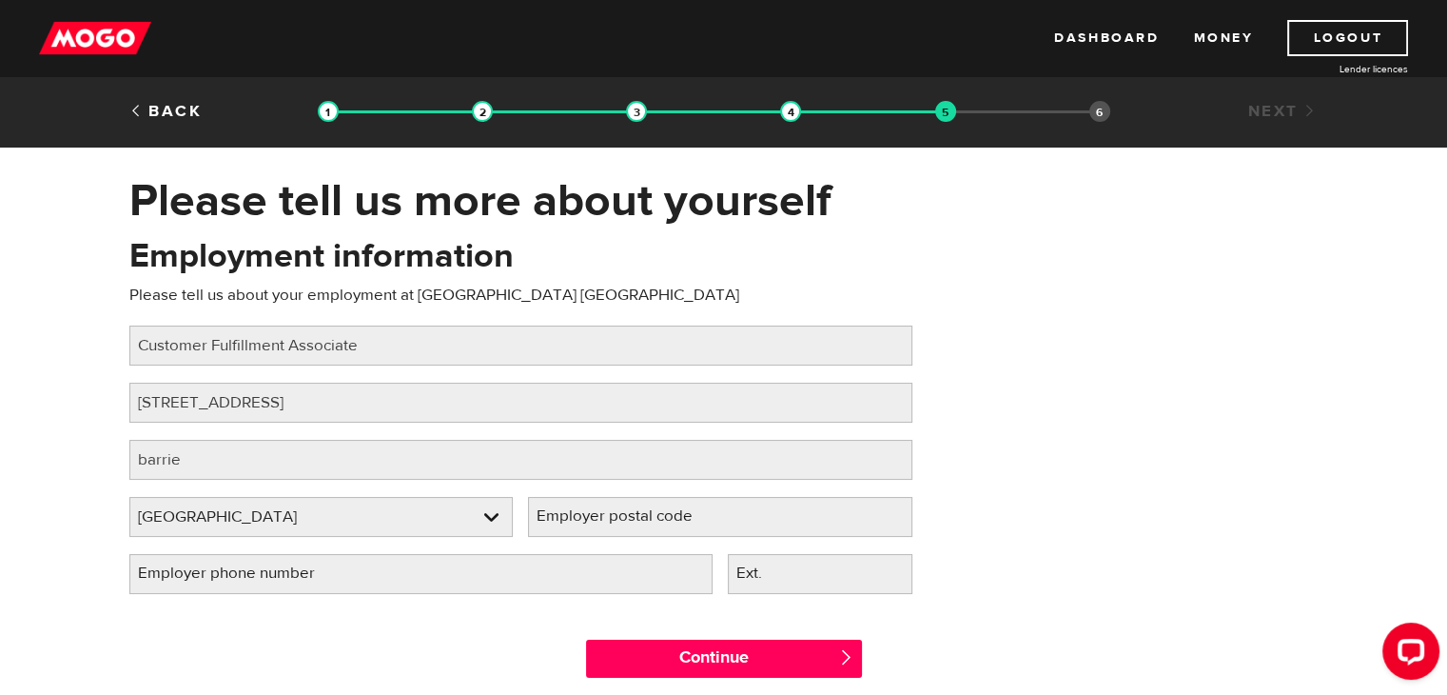
click at [693, 534] on label "Employer postal code" at bounding box center [630, 516] width 204 height 39
click at [693, 534] on input "Employer postal code" at bounding box center [720, 517] width 384 height 40
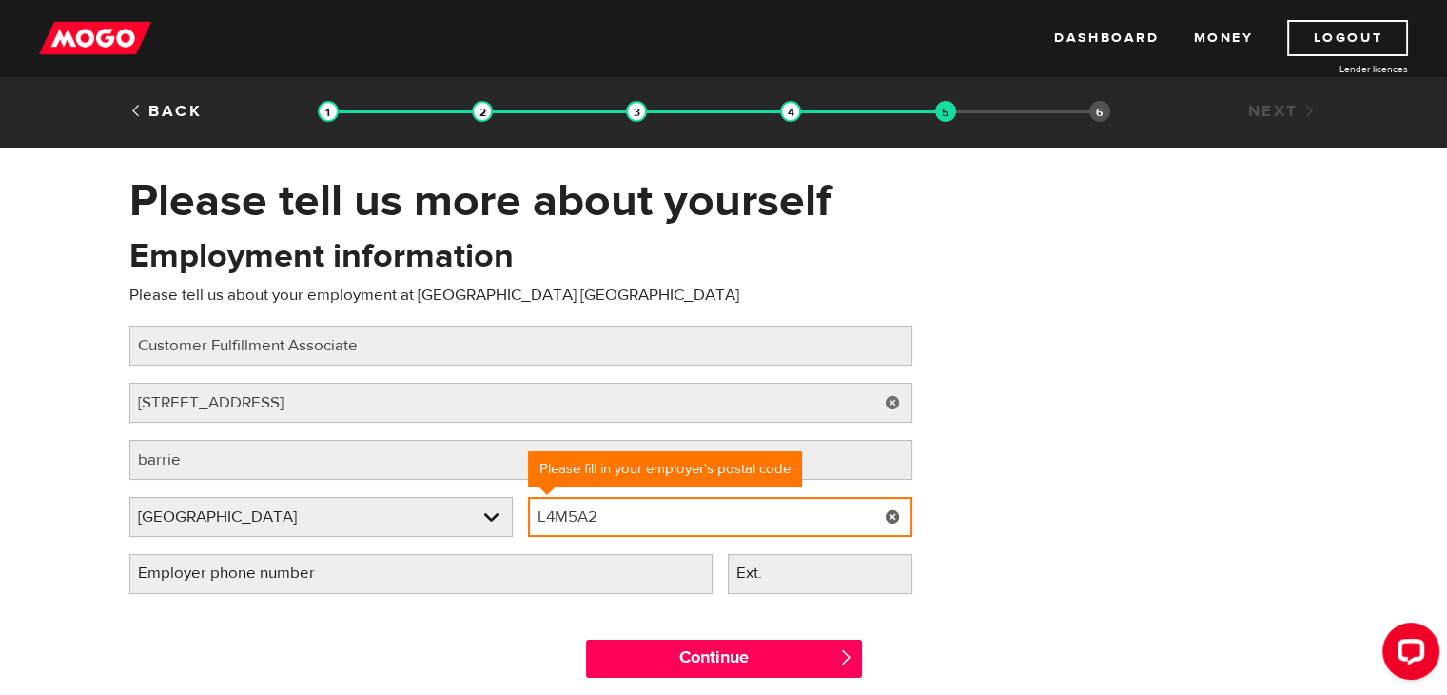
type input "L4M5A2"
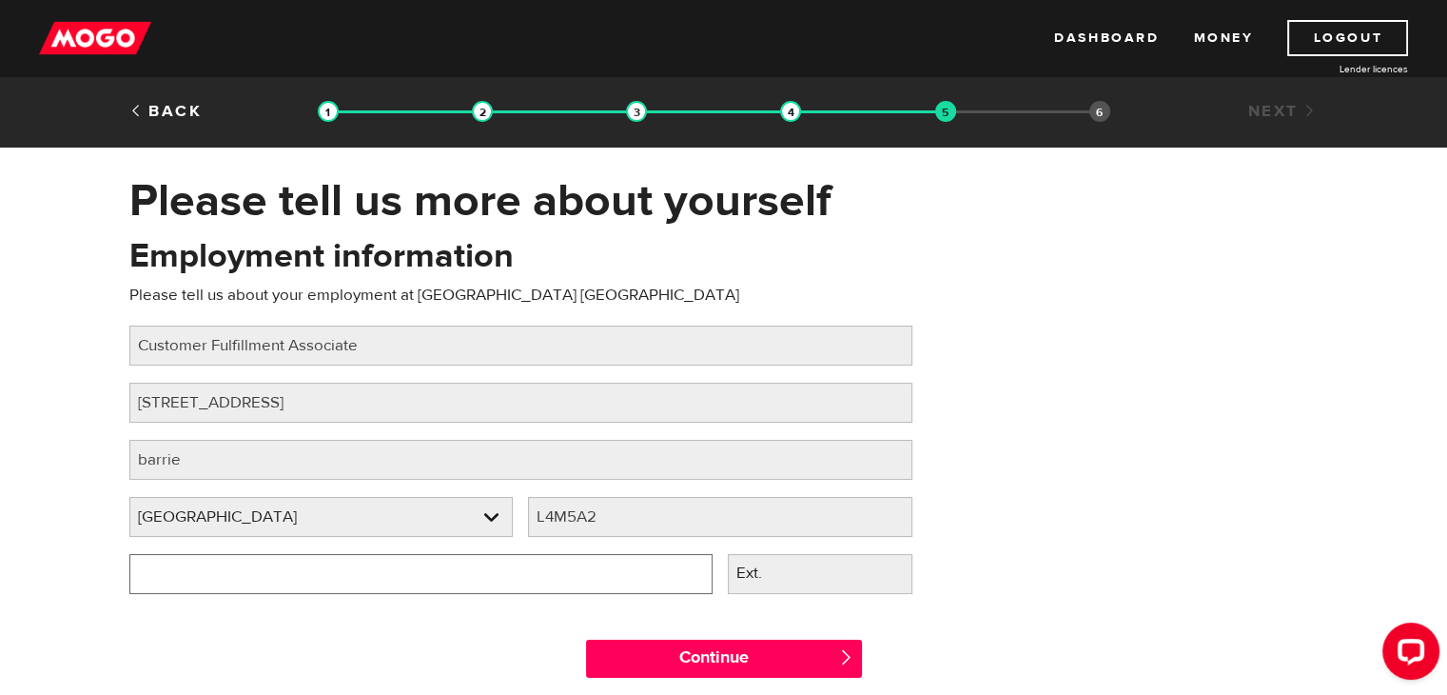
click at [370, 579] on input "Employer phone number" at bounding box center [420, 574] width 583 height 40
type input "(705) 728-7833"
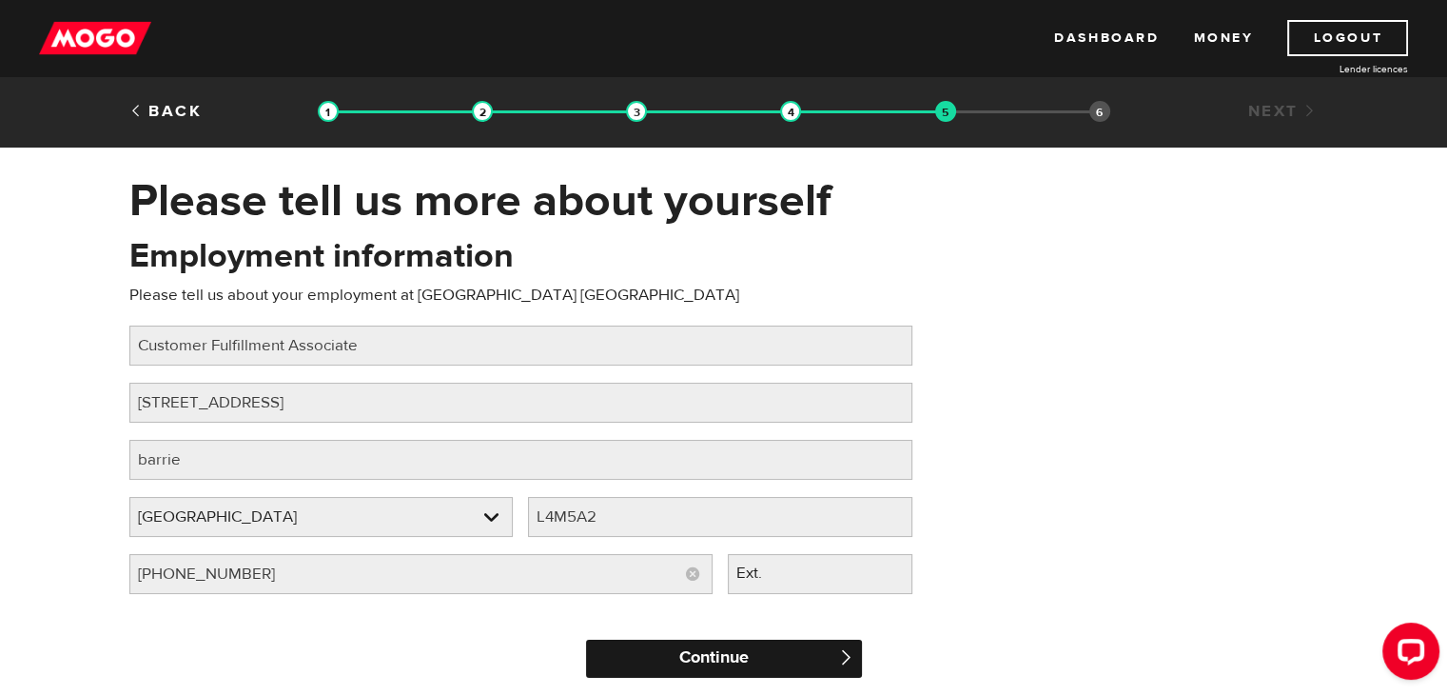
click at [731, 671] on input "Continue" at bounding box center [724, 658] width 276 height 38
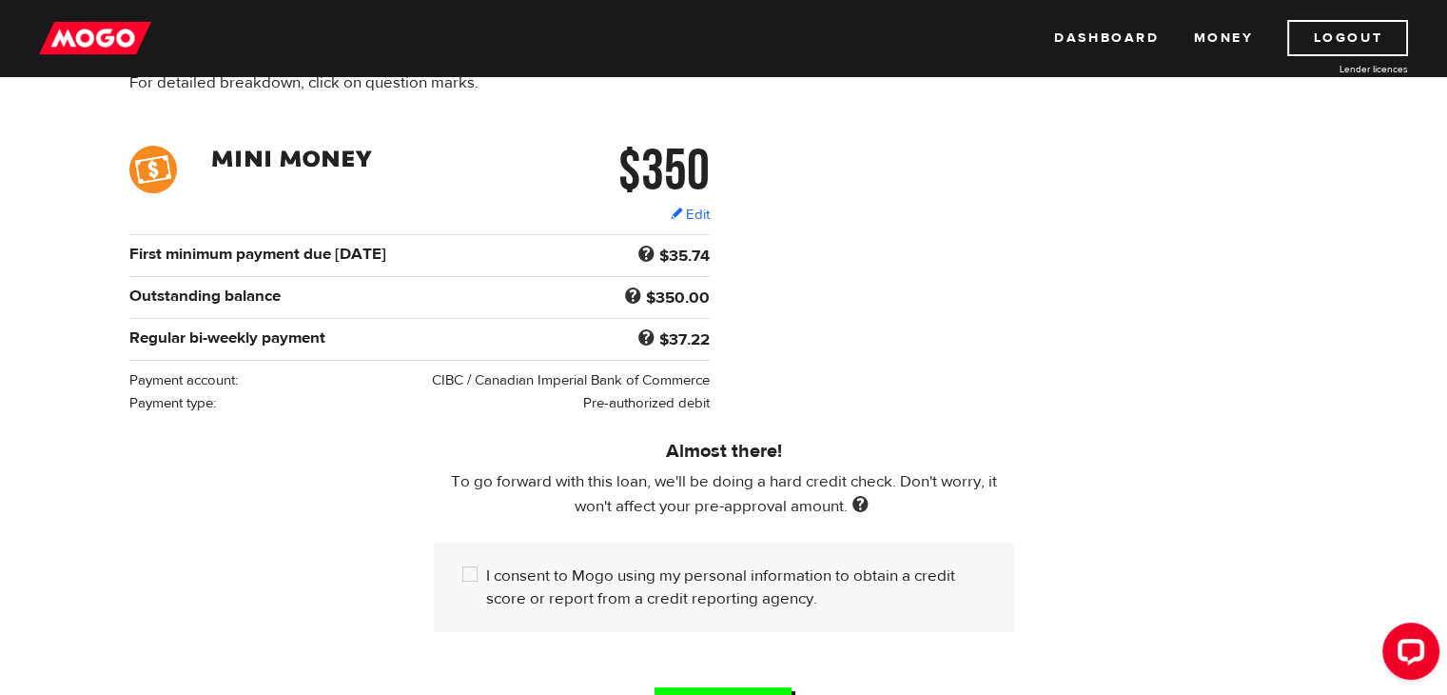
scroll to position [438, 0]
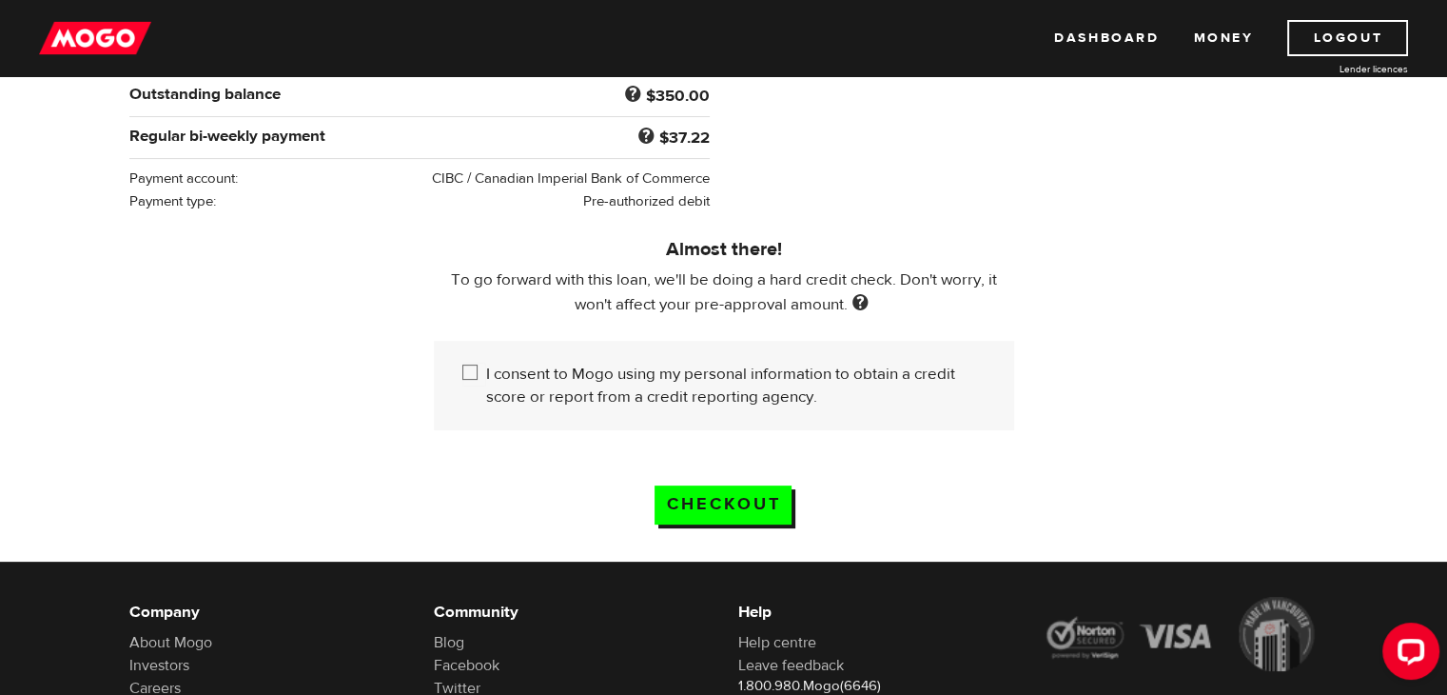
click at [505, 366] on label "I consent to Mogo using my personal information to obtain a credit score or rep…" at bounding box center [735, 385] width 499 height 46
click at [486, 366] on input "I consent to Mogo using my personal information to obtain a credit score or rep…" at bounding box center [474, 374] width 24 height 24
checkbox input "true"
click at [704, 499] on input "Checkout" at bounding box center [723, 504] width 137 height 39
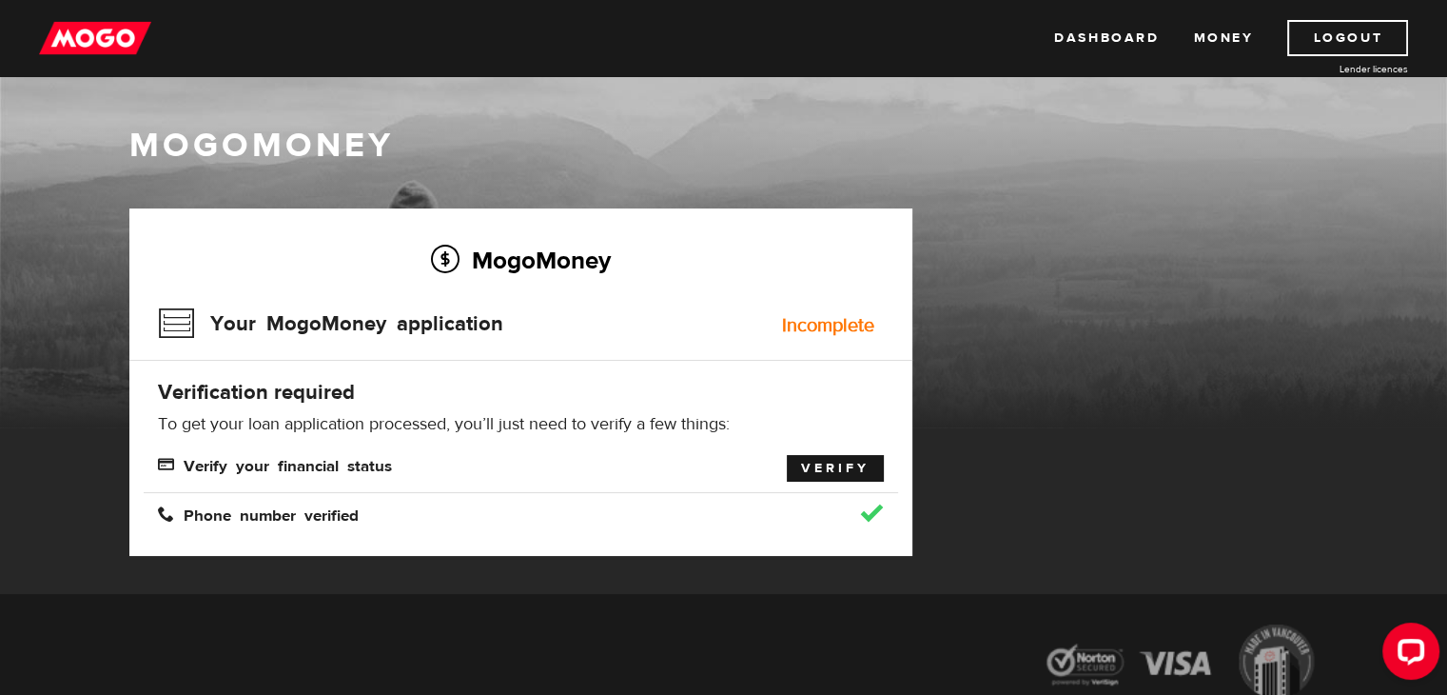
click at [830, 468] on link "Verify" at bounding box center [835, 468] width 97 height 27
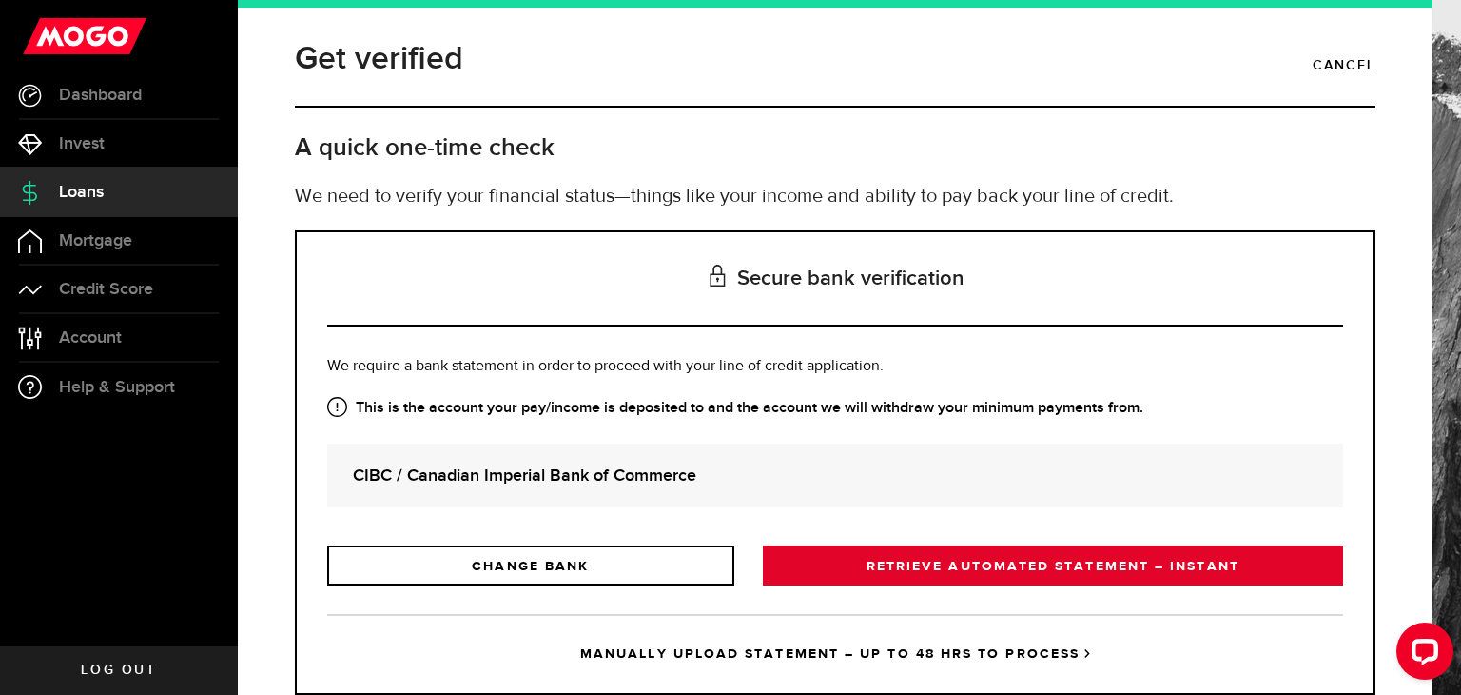
click at [861, 560] on link "RETRIEVE AUTOMATED STATEMENT – INSTANT" at bounding box center [1053, 565] width 580 height 40
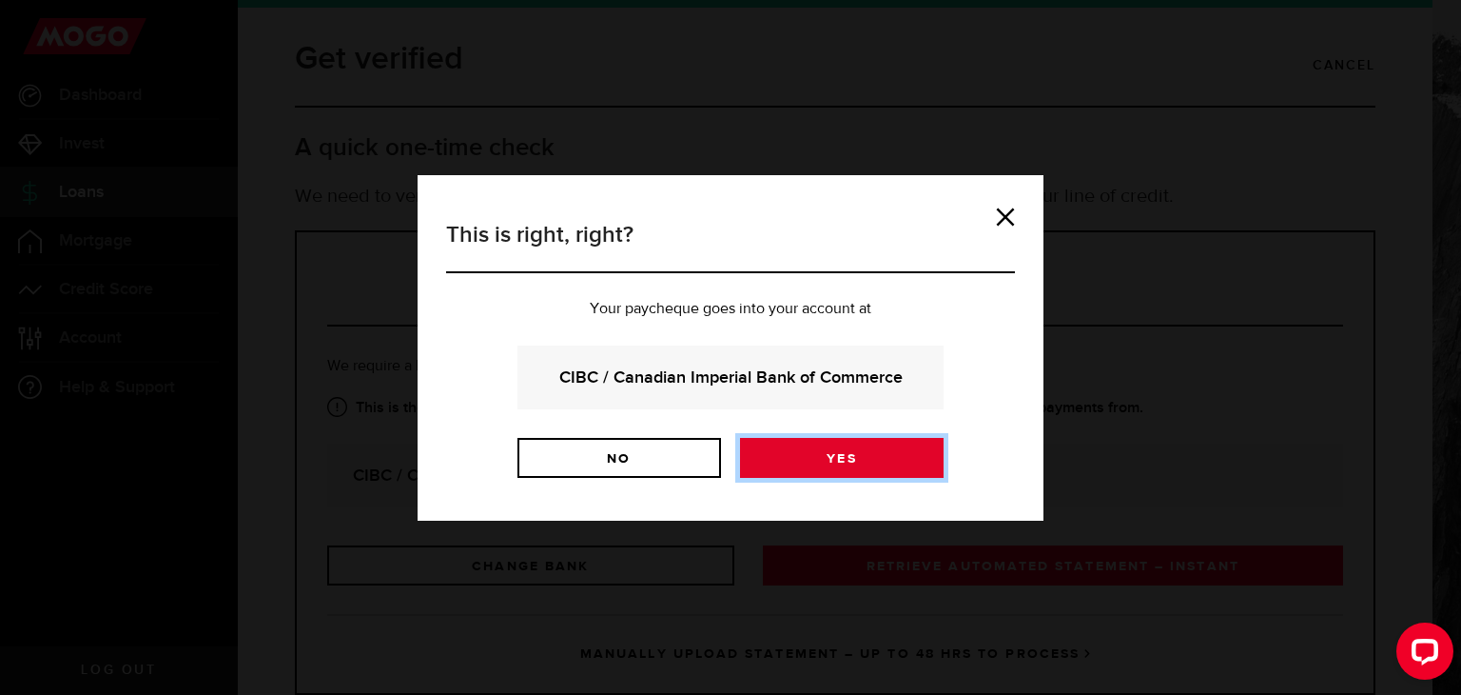
click at [781, 457] on link "Yes" at bounding box center [842, 458] width 204 height 40
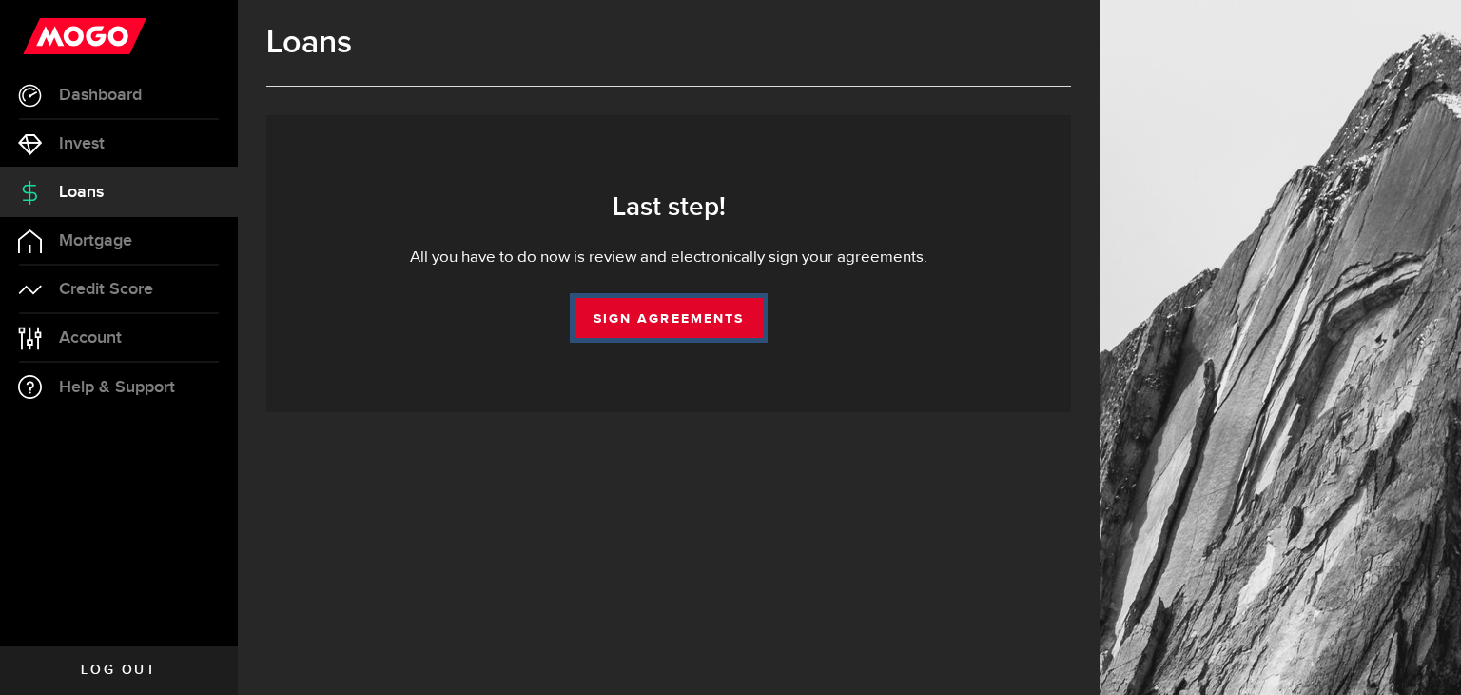
click at [689, 318] on link "Sign Agreements" at bounding box center [669, 318] width 188 height 40
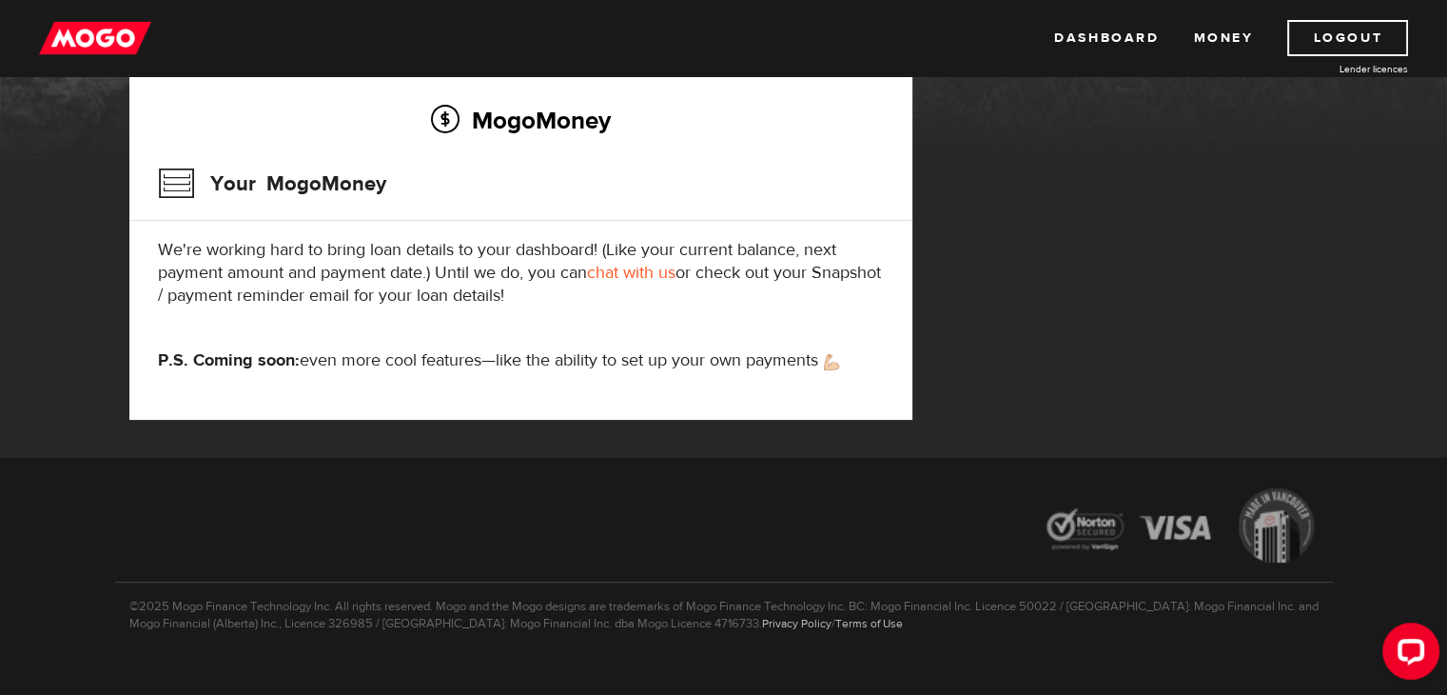
scroll to position [270, 0]
